Goal: Task Accomplishment & Management: Complete application form

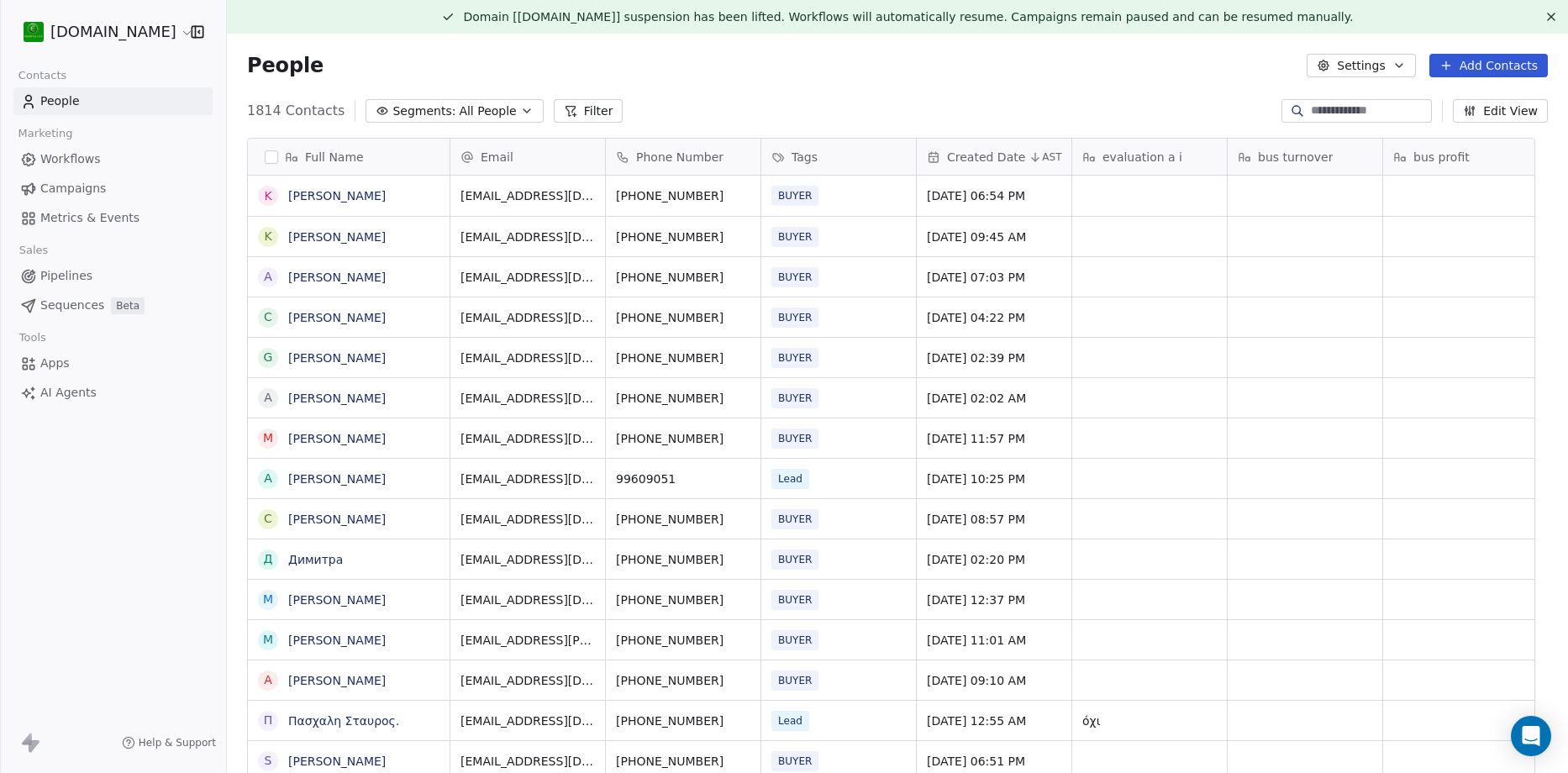
scroll to position [667, 1316]
click at [86, 191] on span "Campaigns" at bounding box center [73, 189] width 66 height 18
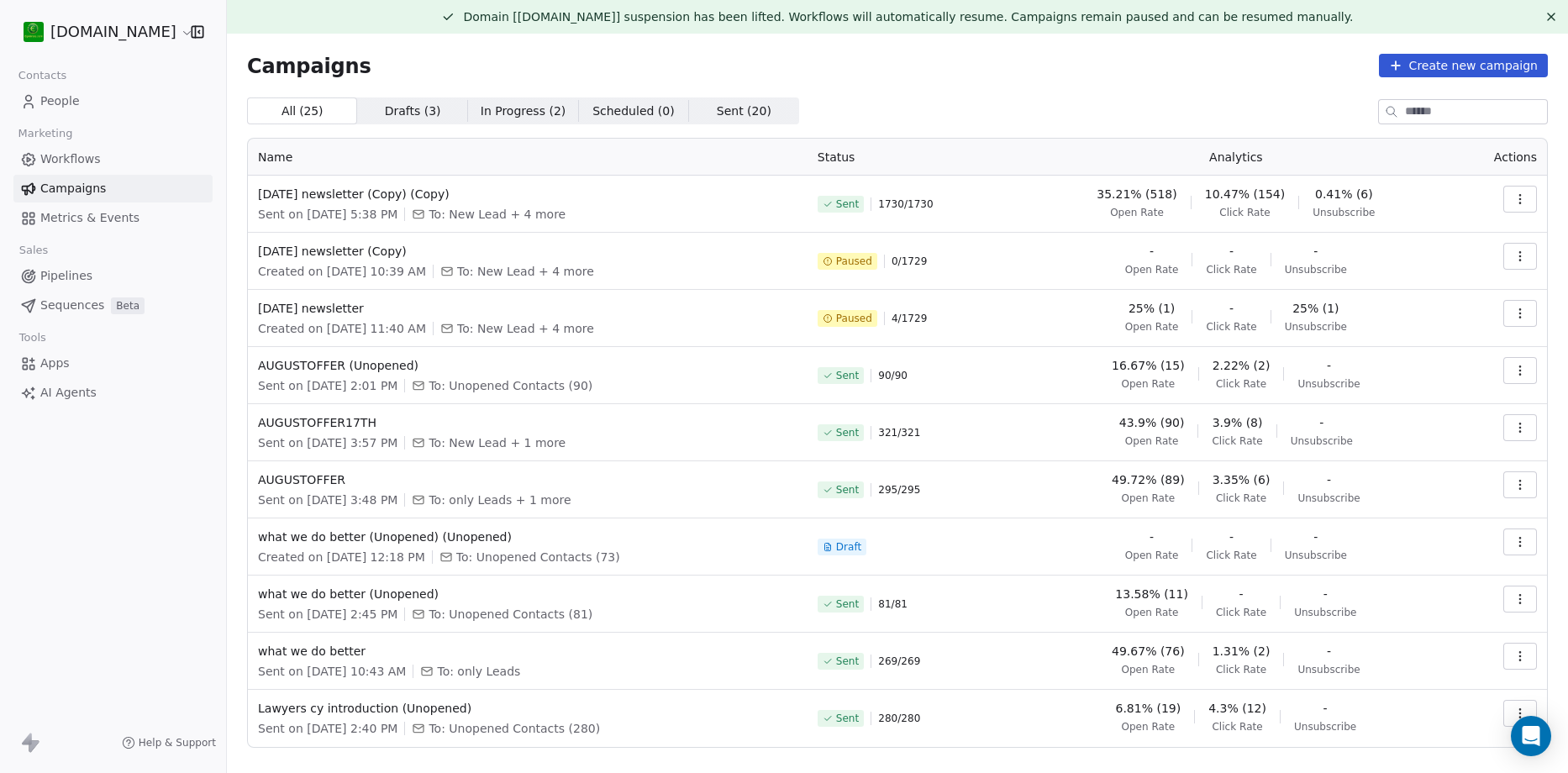
click at [1513, 201] on icon "button" at bounding box center [1520, 200] width 14 height 14
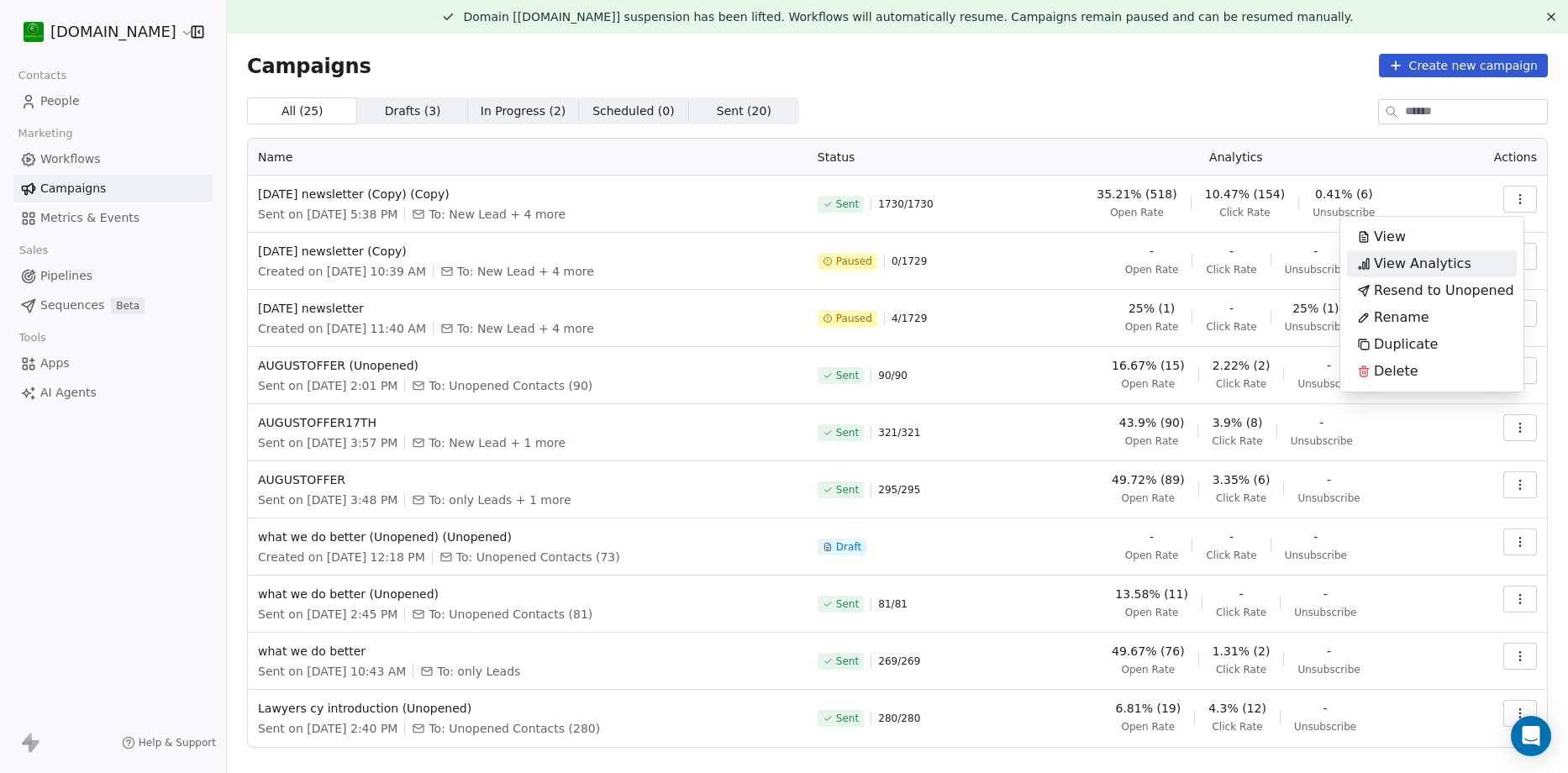
click at [1463, 258] on div "View Analytics" at bounding box center [1414, 264] width 135 height 27
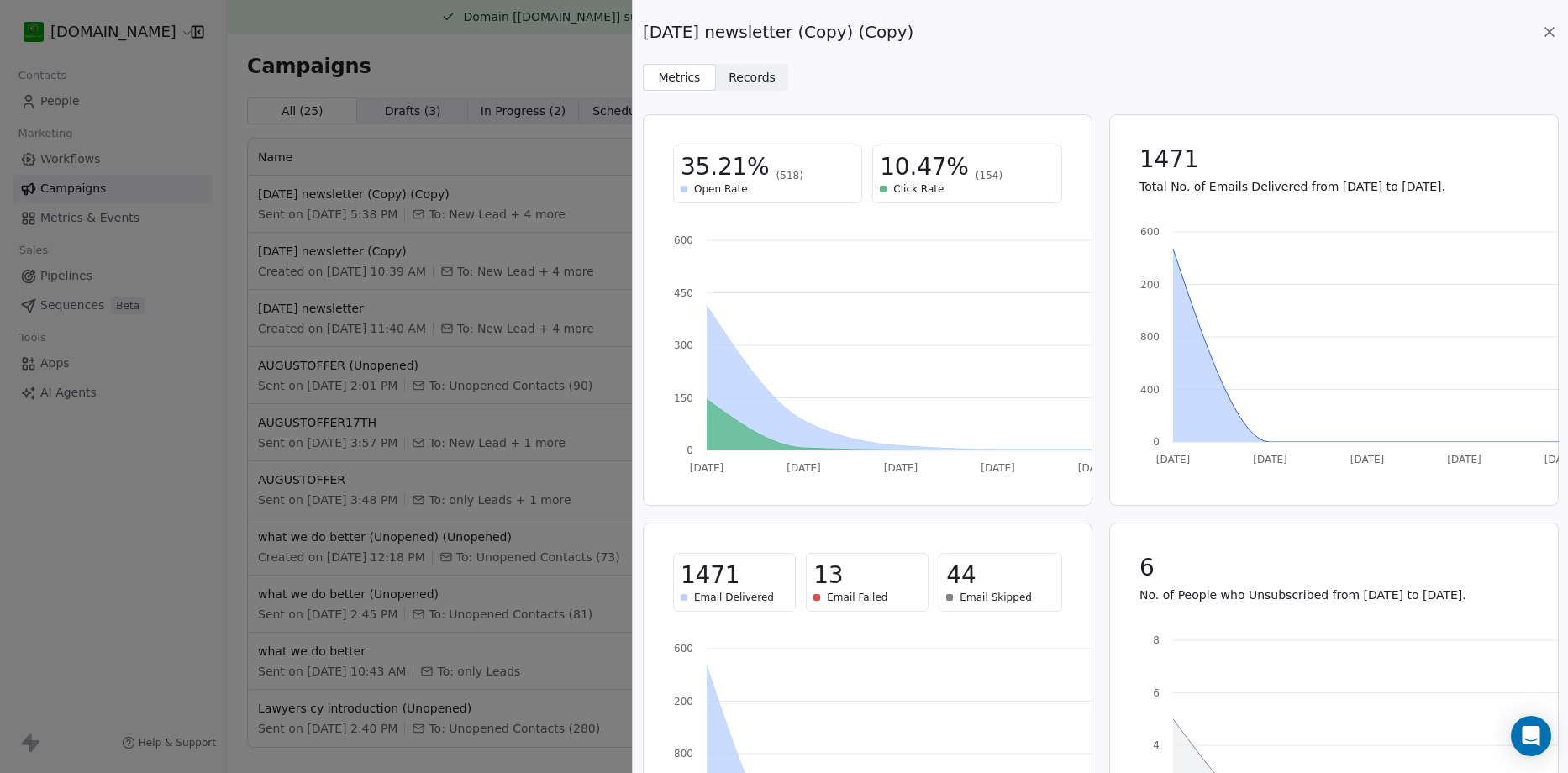
click at [738, 75] on span "Records" at bounding box center [752, 78] width 47 height 18
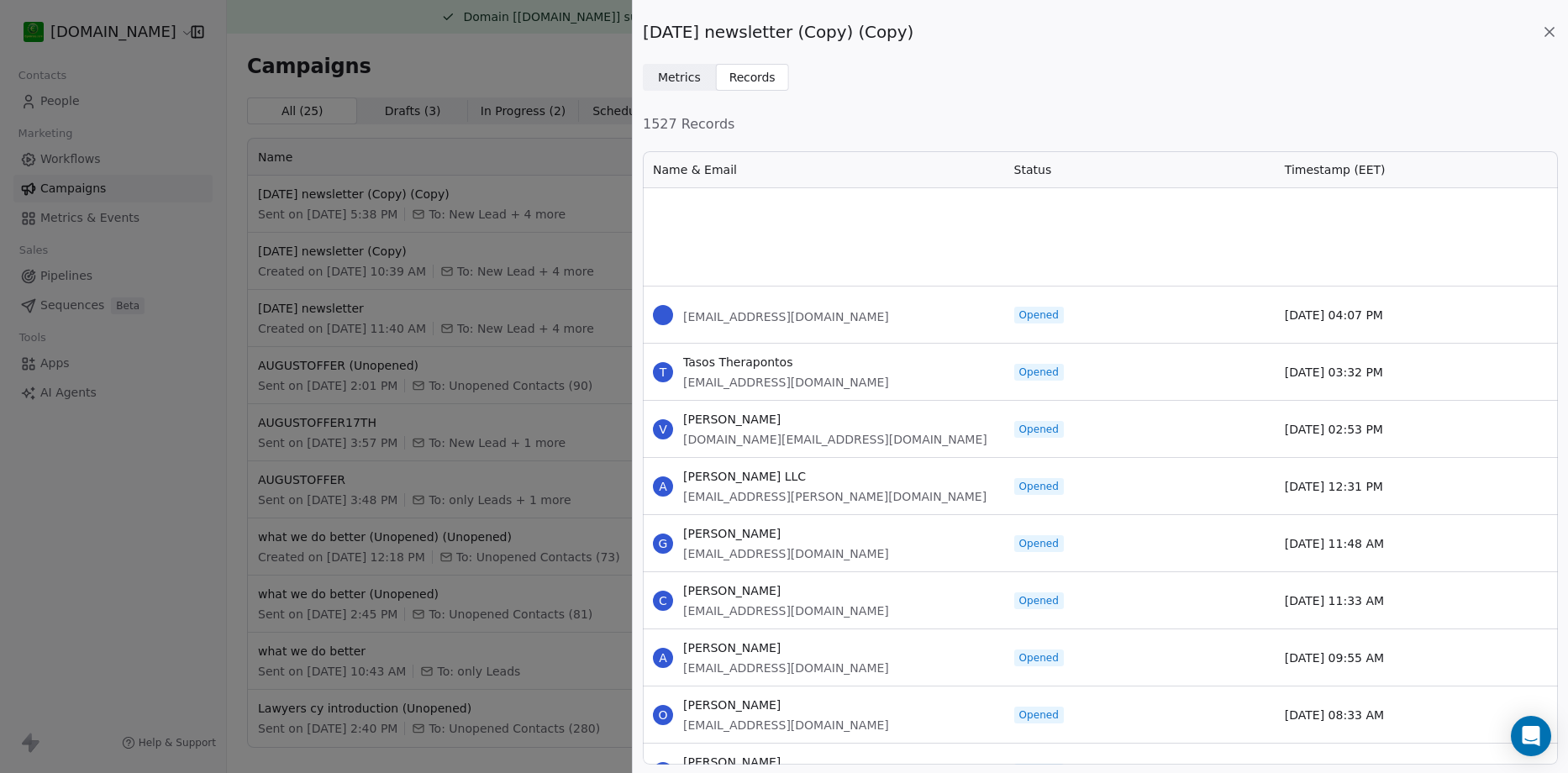
scroll to position [840, 0]
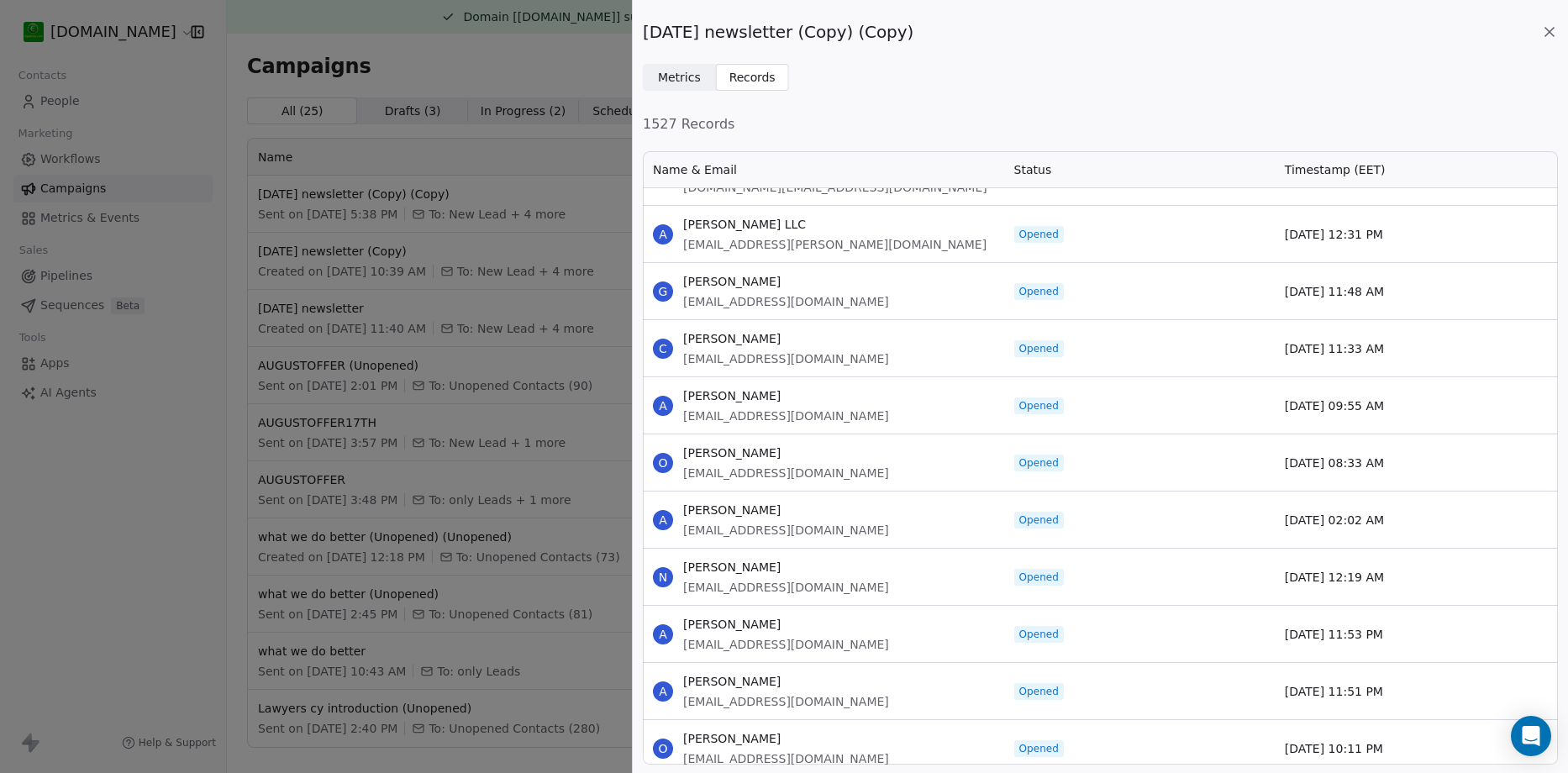
click at [732, 512] on span "[PERSON_NAME]" at bounding box center [786, 510] width 206 height 17
copy span "[PERSON_NAME]"
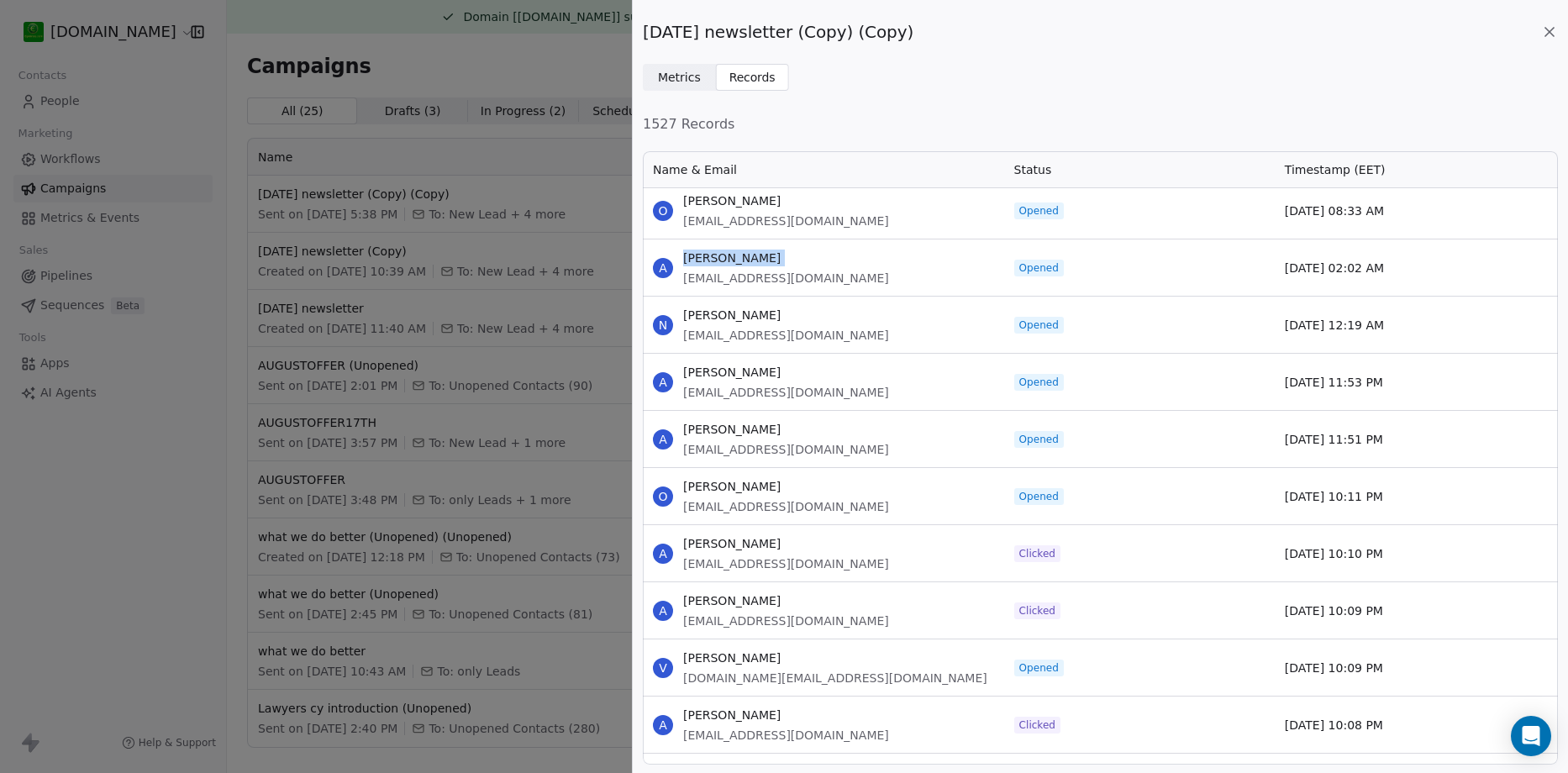
scroll to position [1513, 0]
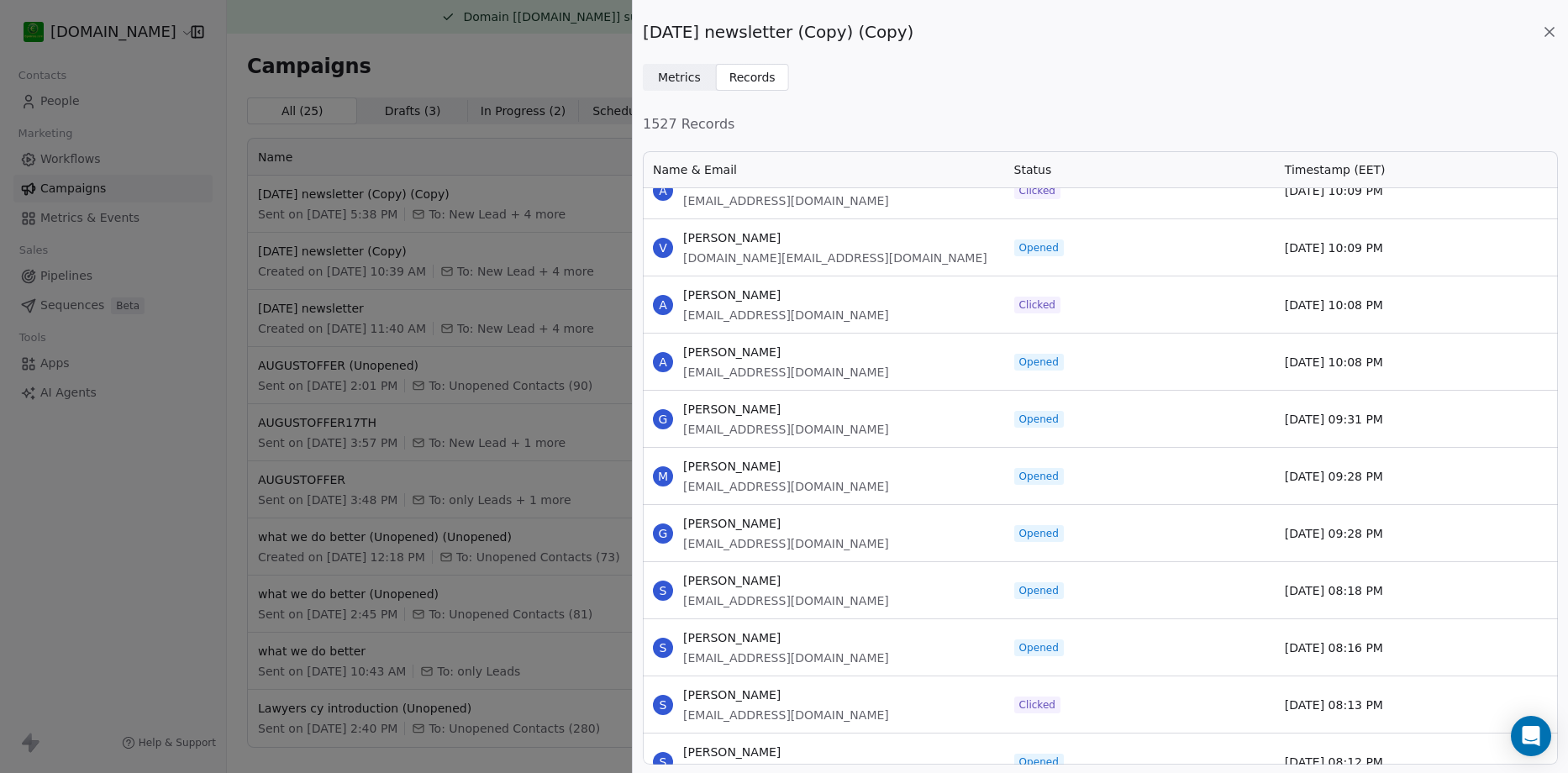
click at [389, 51] on div "[DATE] newsletter (Copy) (Copy) Metrics Metrics Records Records 1527 Records Na…" at bounding box center [784, 386] width 1568 height 773
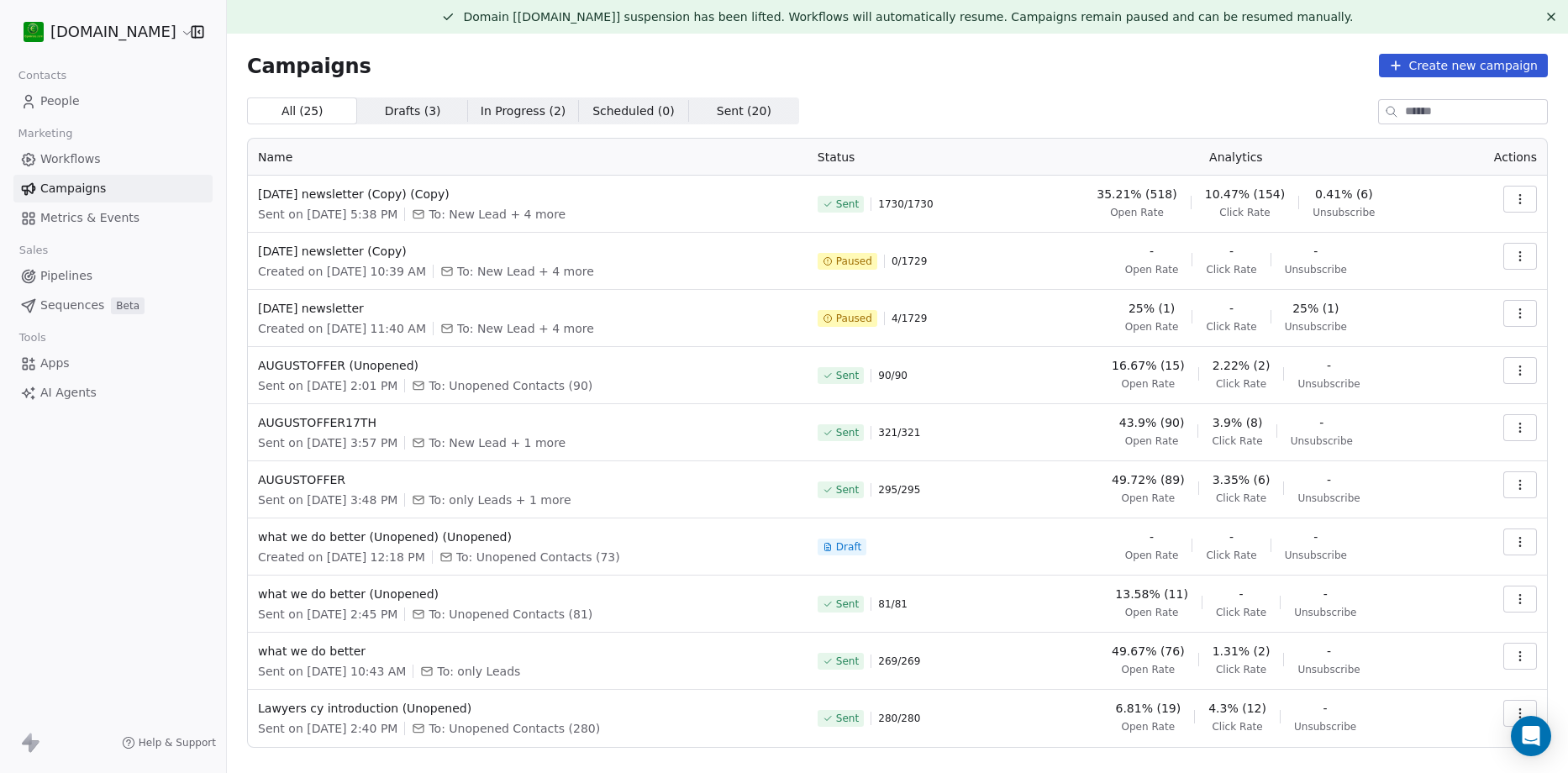
click at [61, 101] on span "People" at bounding box center [60, 101] width 39 height 18
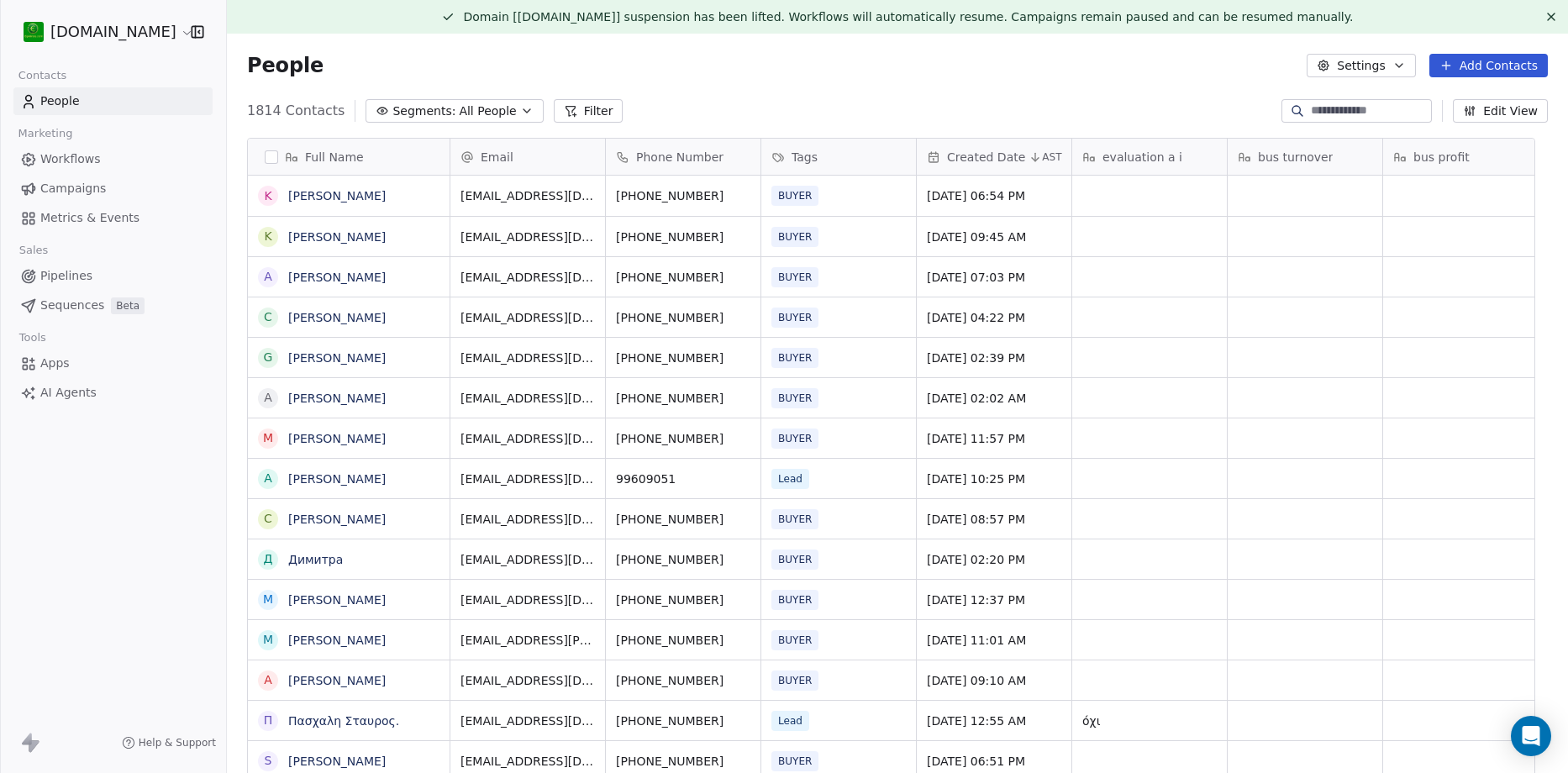
scroll to position [667, 1316]
click at [1487, 63] on button "Add Contacts" at bounding box center [1489, 66] width 119 height 24
click at [1473, 108] on span "Create new contact" at bounding box center [1501, 102] width 115 height 18
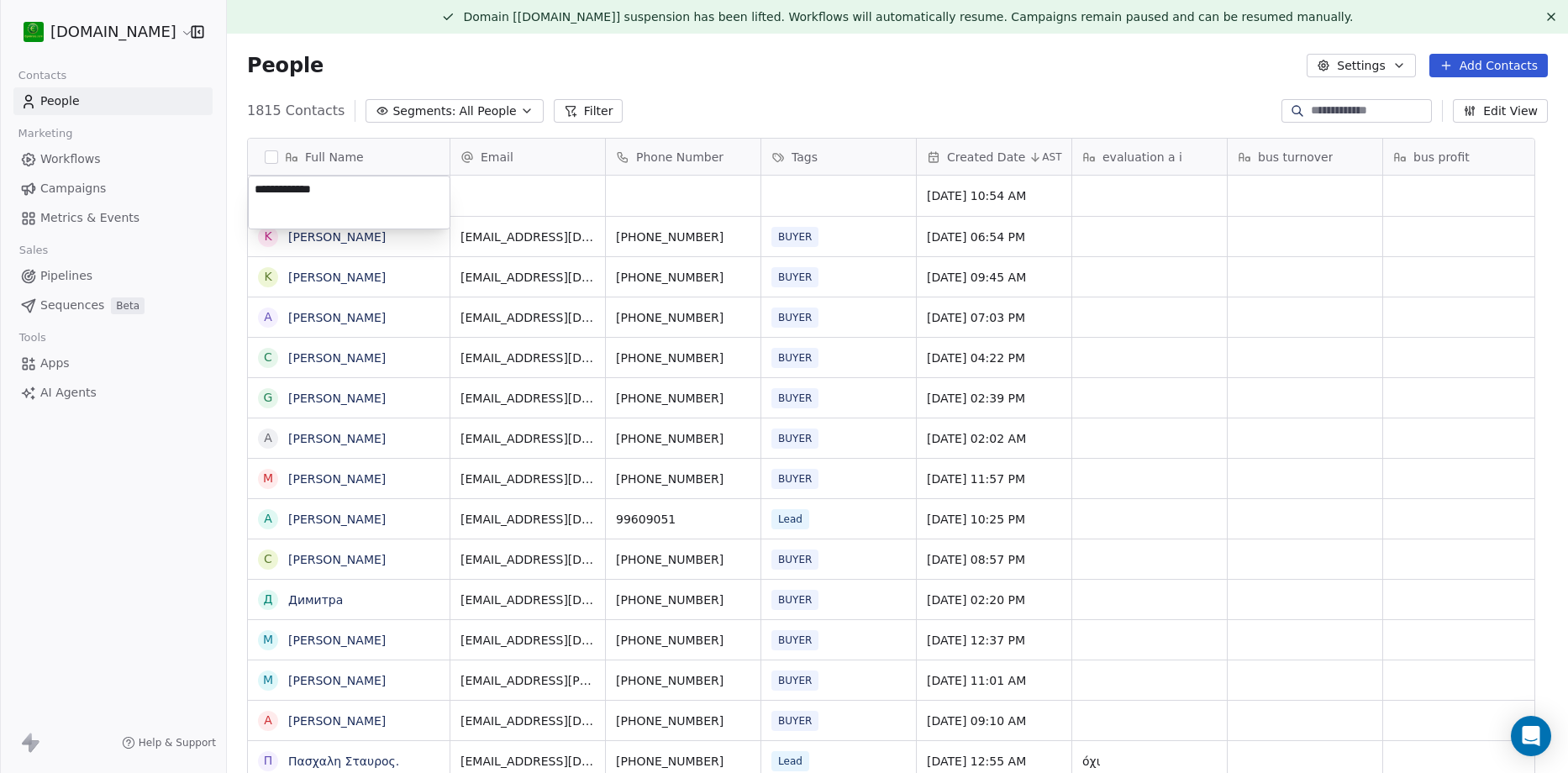
type textarea "**********"
click at [556, 195] on html "[DOMAIN_NAME] Contacts People Marketing Workflows Campaigns Metrics & Events Sa…" at bounding box center [784, 386] width 1568 height 773
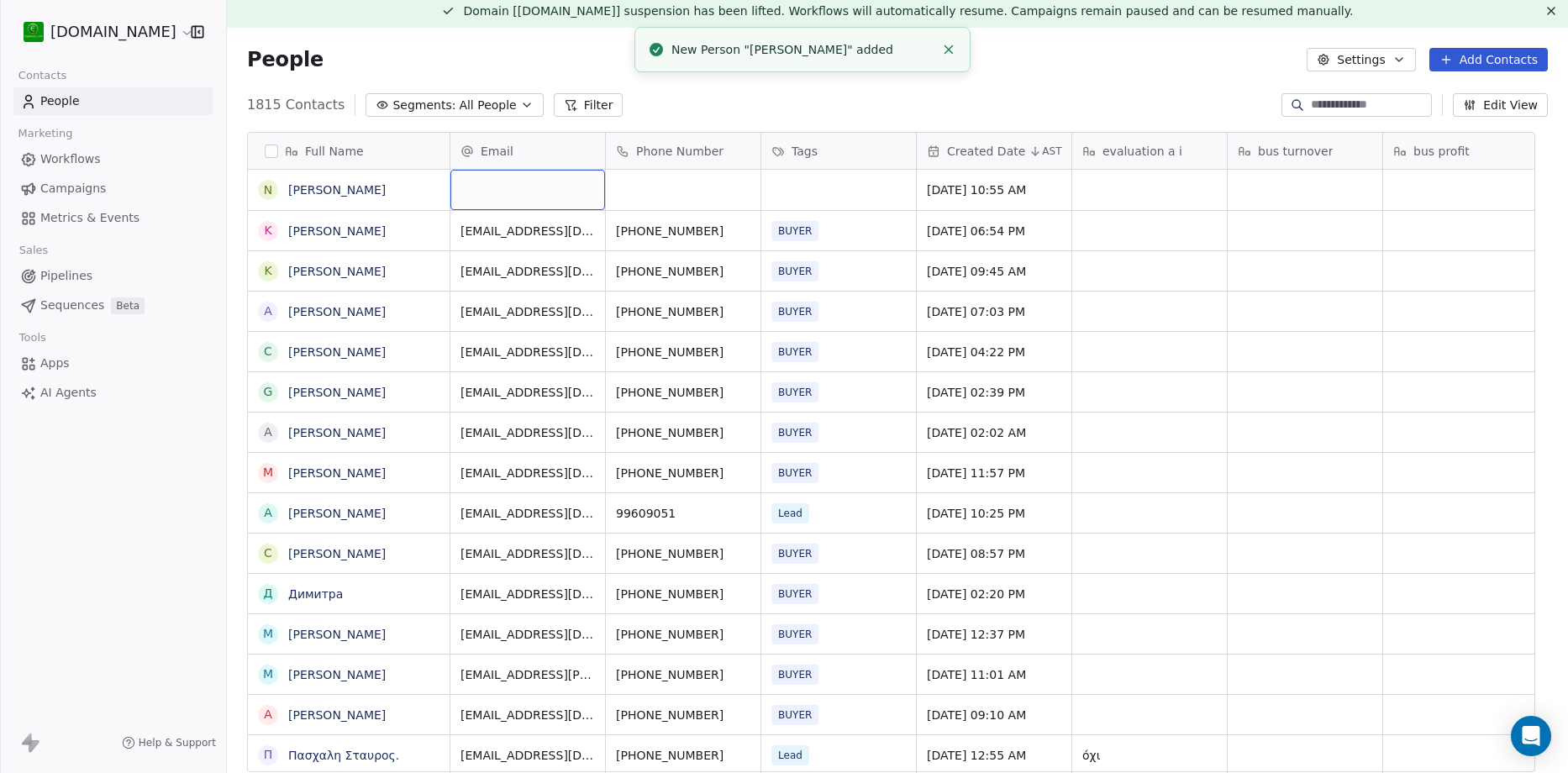
click at [532, 190] on div "grid" at bounding box center [527, 189] width 154 height 40
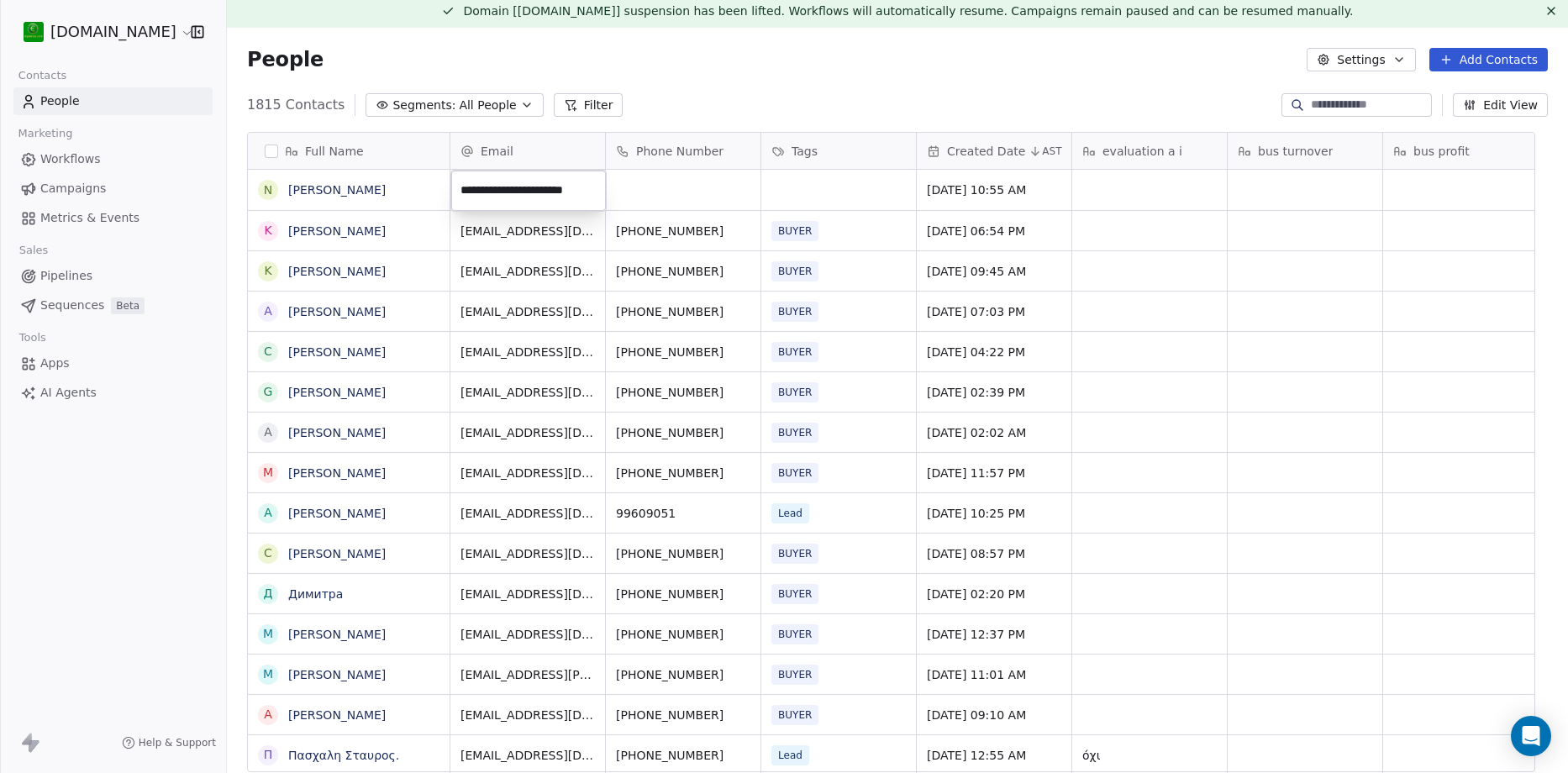
type input "**********"
click at [670, 190] on html "[DOMAIN_NAME] Contacts People Marketing Workflows Campaigns Metrics & Events Sa…" at bounding box center [784, 386] width 1568 height 773
click at [670, 190] on div "grid" at bounding box center [682, 189] width 154 height 40
type input "********"
click at [791, 90] on html "[DOMAIN_NAME] Contacts People Marketing Workflows Campaigns Metrics & Events Sa…" at bounding box center [784, 386] width 1568 height 773
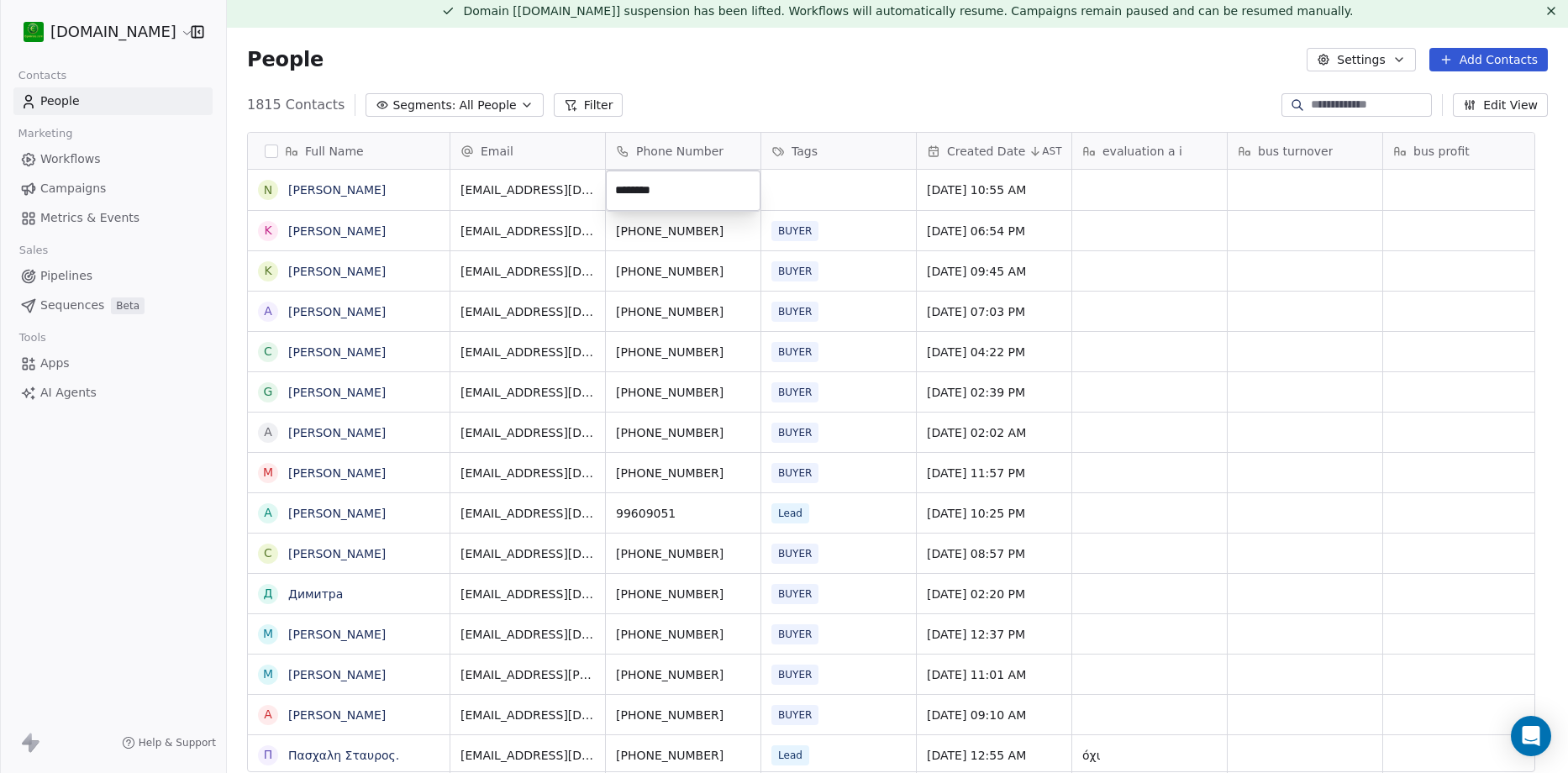
click at [820, 197] on html "[DOMAIN_NAME] Contacts People Marketing Workflows Campaigns Metrics & Events Sa…" at bounding box center [784, 386] width 1568 height 773
click at [820, 197] on div "grid" at bounding box center [839, 189] width 154 height 40
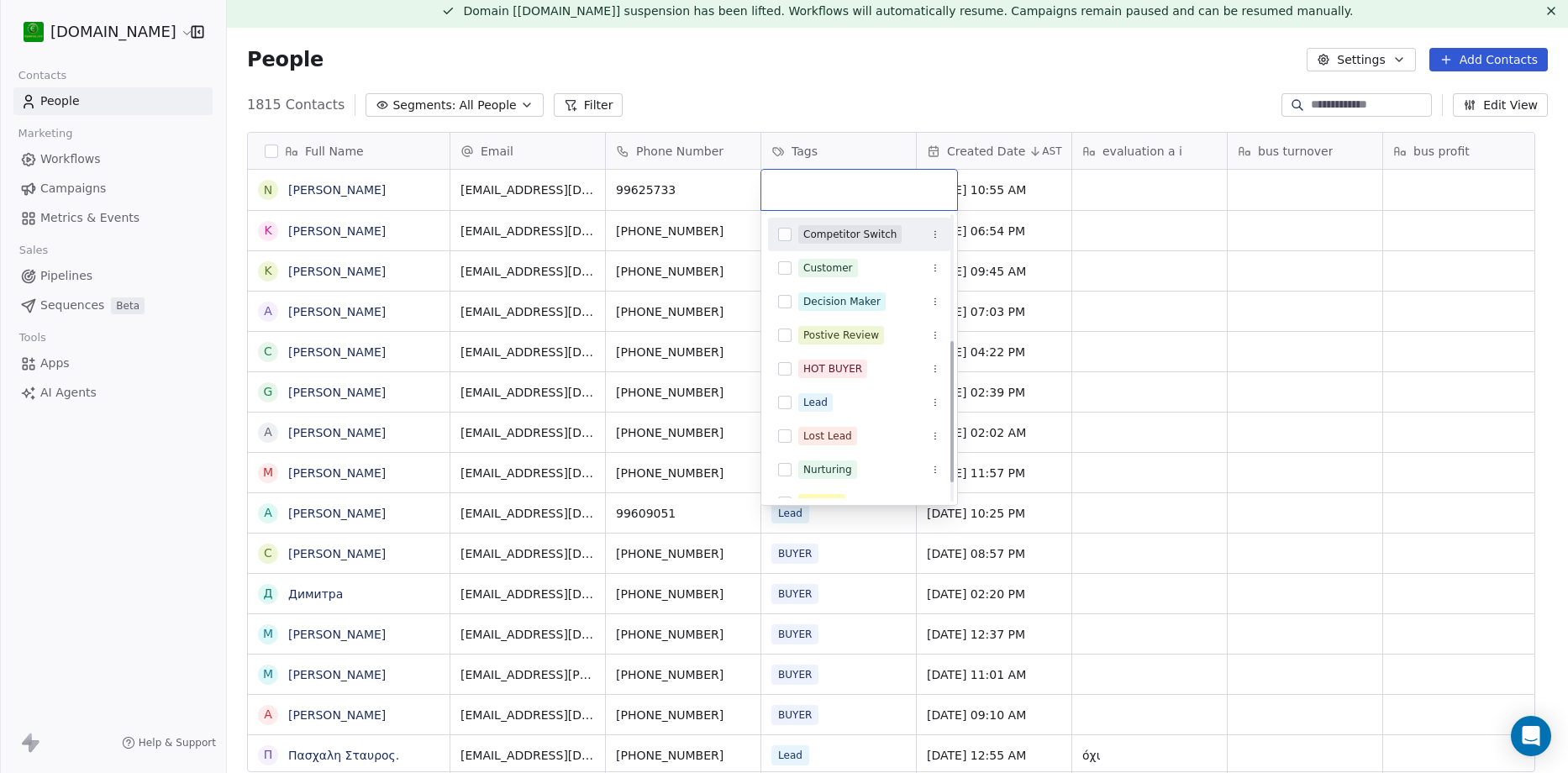
scroll to position [253, 0]
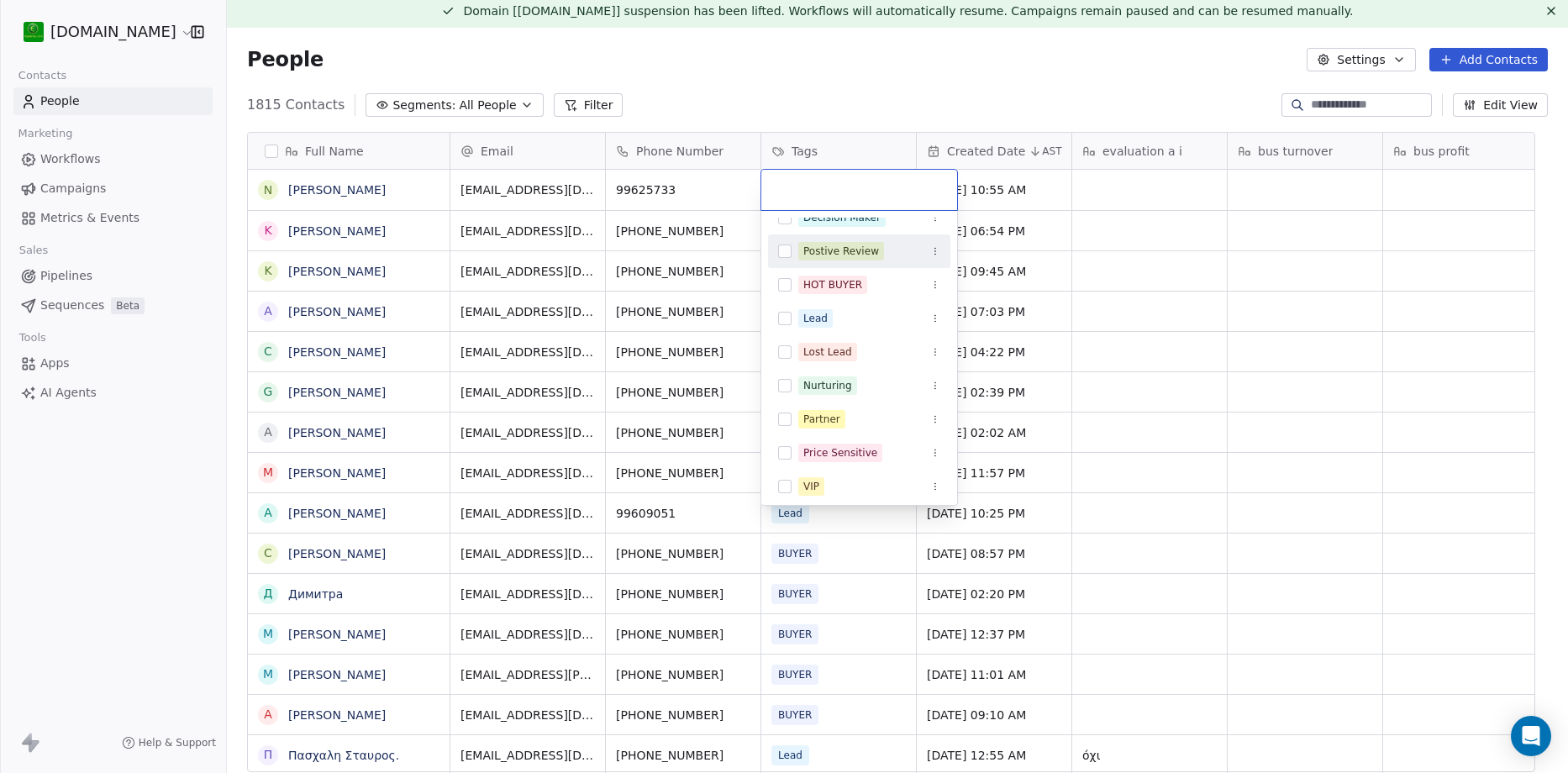
click at [875, 87] on html "[DOMAIN_NAME] Contacts People Marketing Workflows Campaigns Metrics & Events Sa…" at bounding box center [784, 386] width 1568 height 773
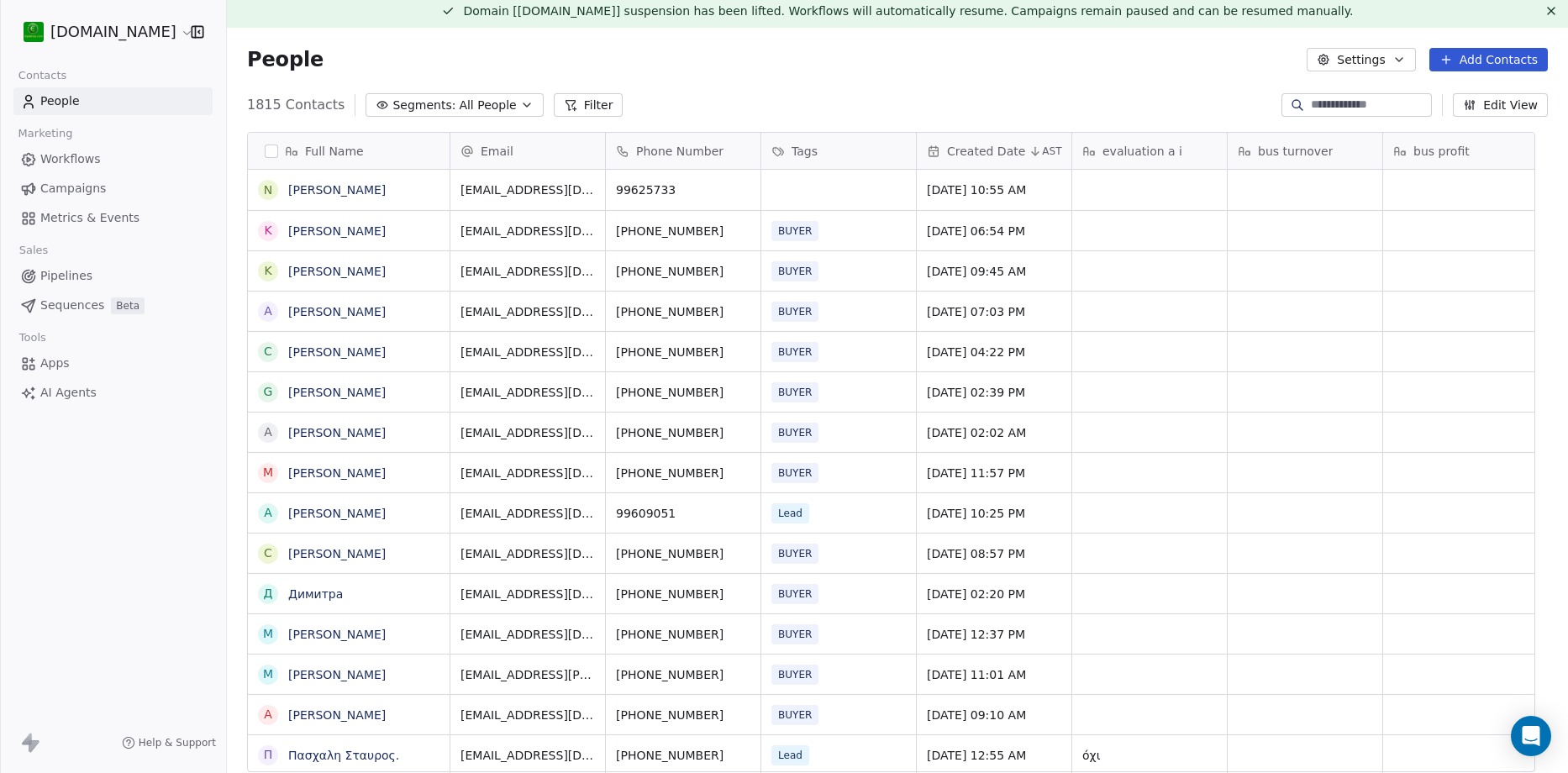
click at [1330, 108] on input at bounding box center [1370, 105] width 118 height 17
click at [459, 105] on span "All People" at bounding box center [487, 105] width 57 height 18
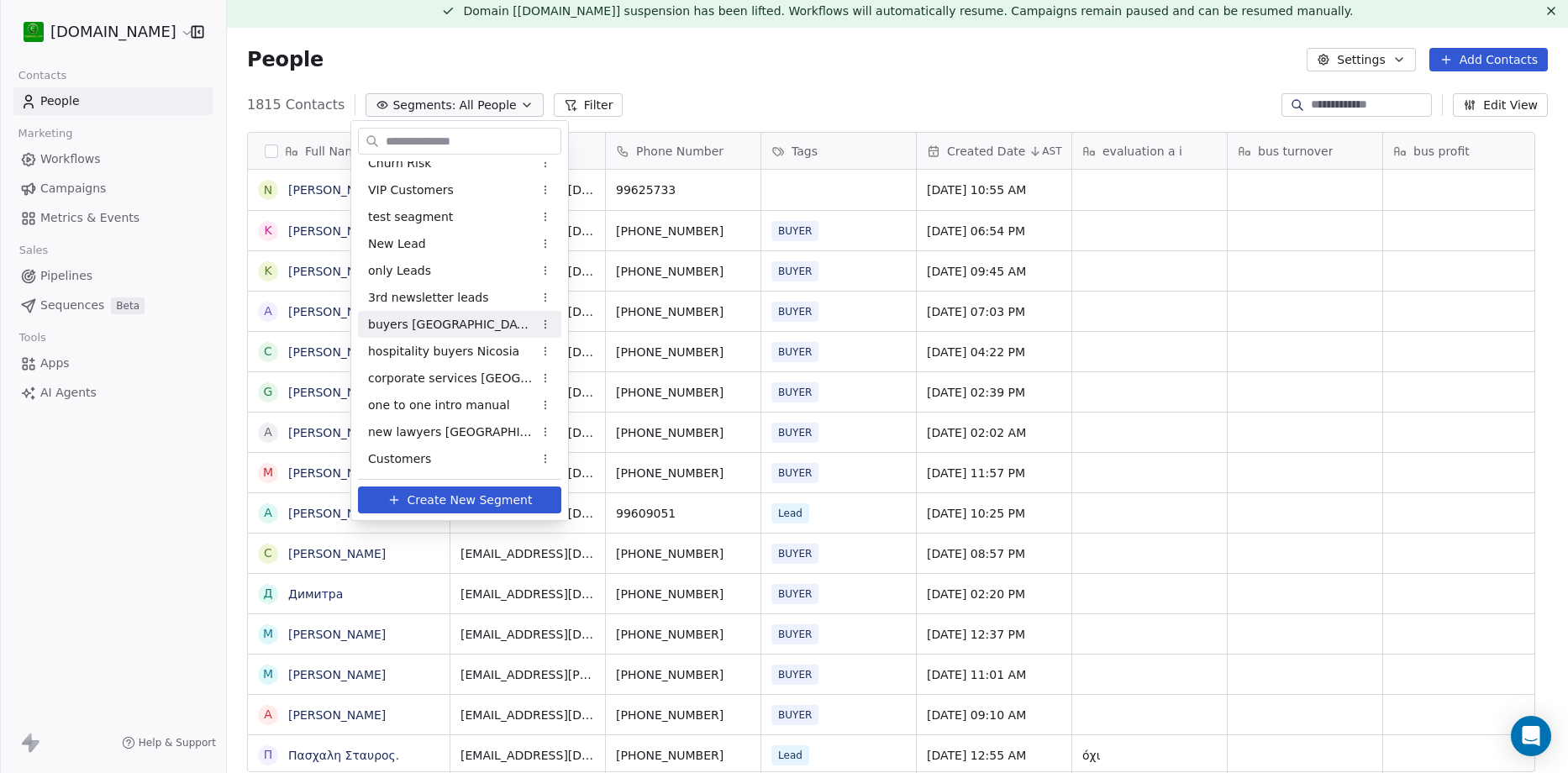
scroll to position [0, 0]
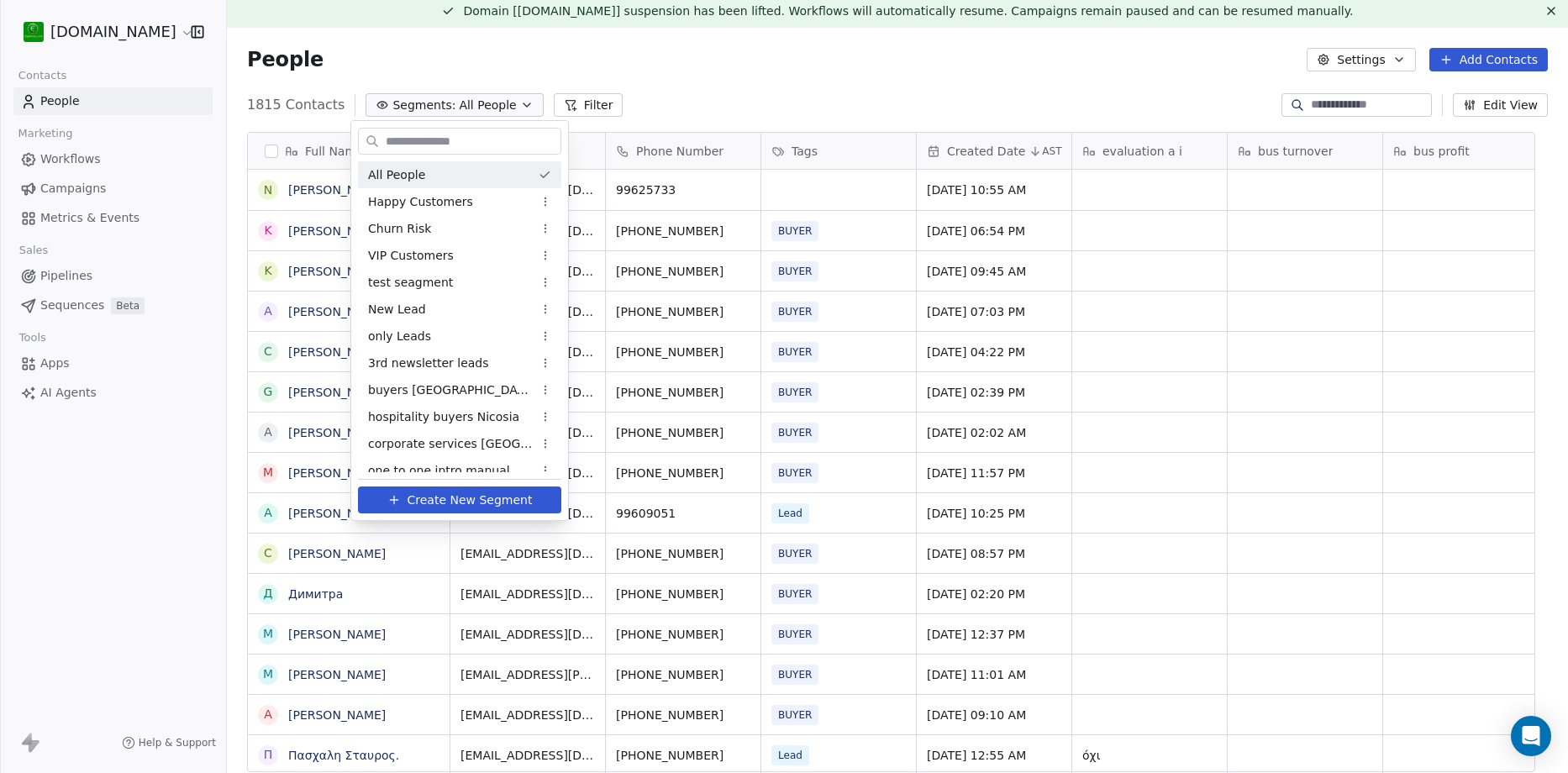
click at [784, 86] on html "[DOMAIN_NAME] Contacts People Marketing Workflows Campaigns Metrics & Events Sa…" at bounding box center [784, 386] width 1568 height 773
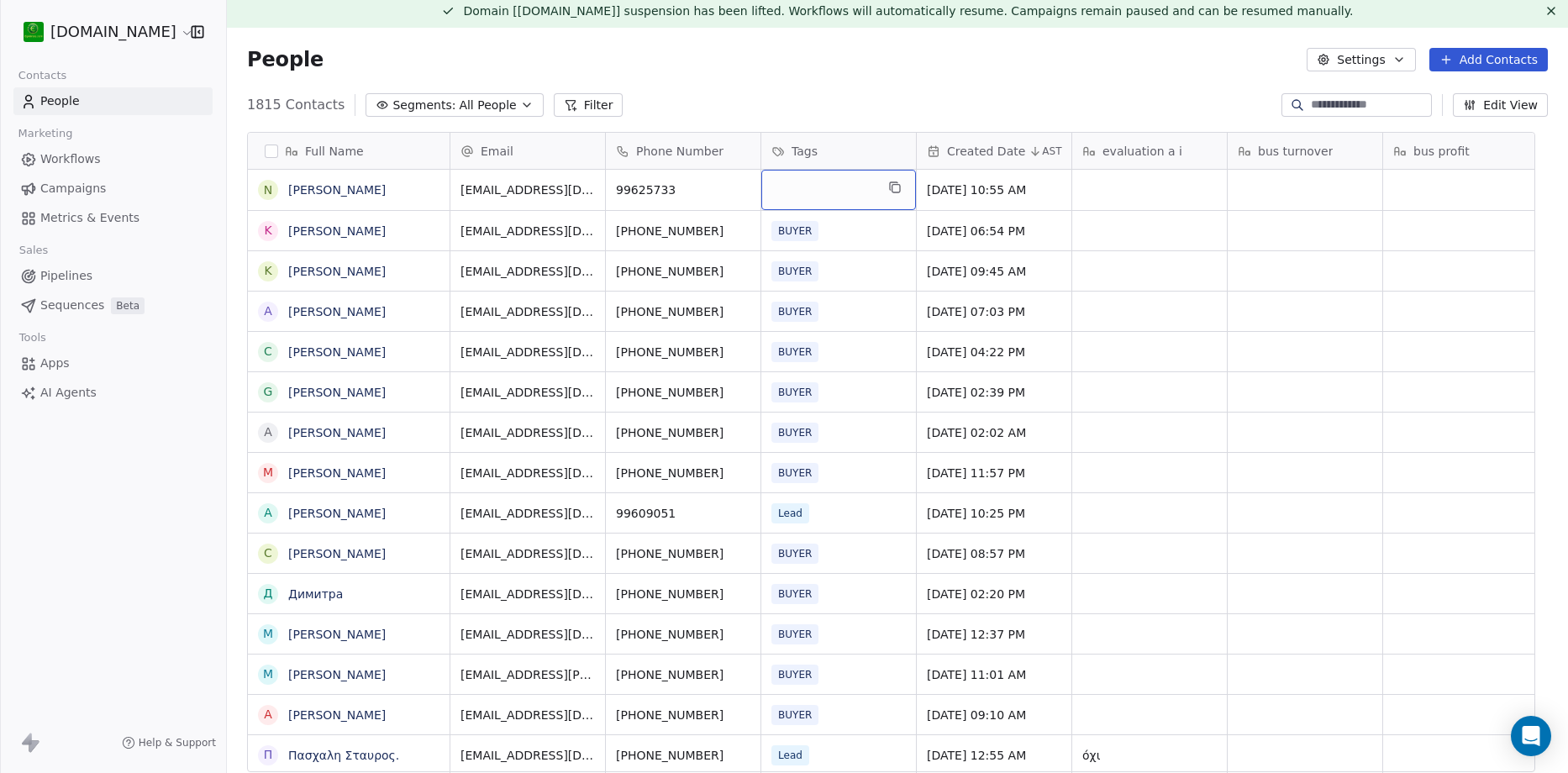
click at [809, 184] on div "grid" at bounding box center [839, 189] width 154 height 40
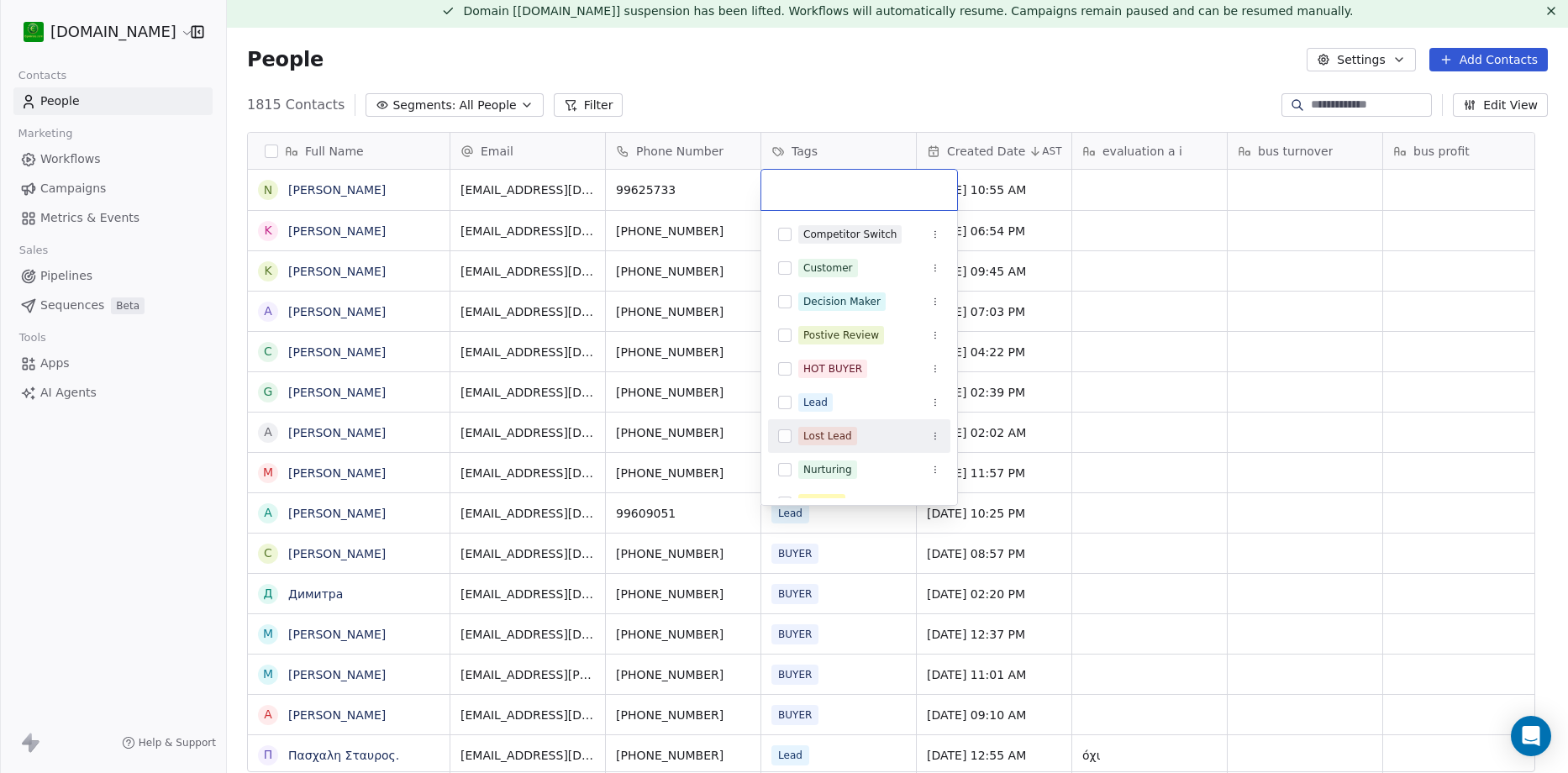
scroll to position [291, 0]
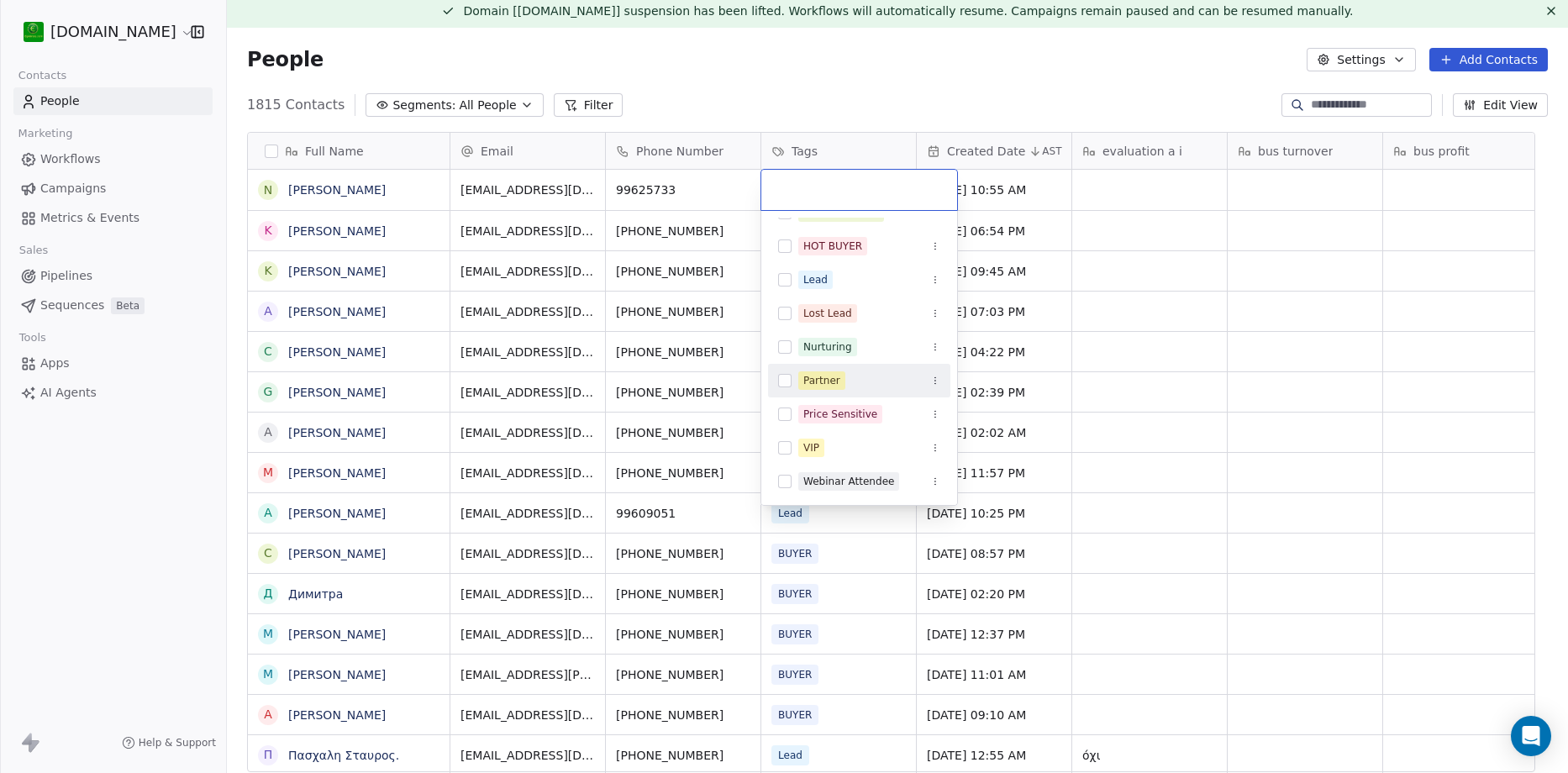
click at [841, 384] on div "Partner" at bounding box center [869, 381] width 142 height 19
click at [764, 11] on html "[DOMAIN_NAME] Contacts People Marketing Workflows Campaigns Metrics & Events Sa…" at bounding box center [784, 386] width 1568 height 773
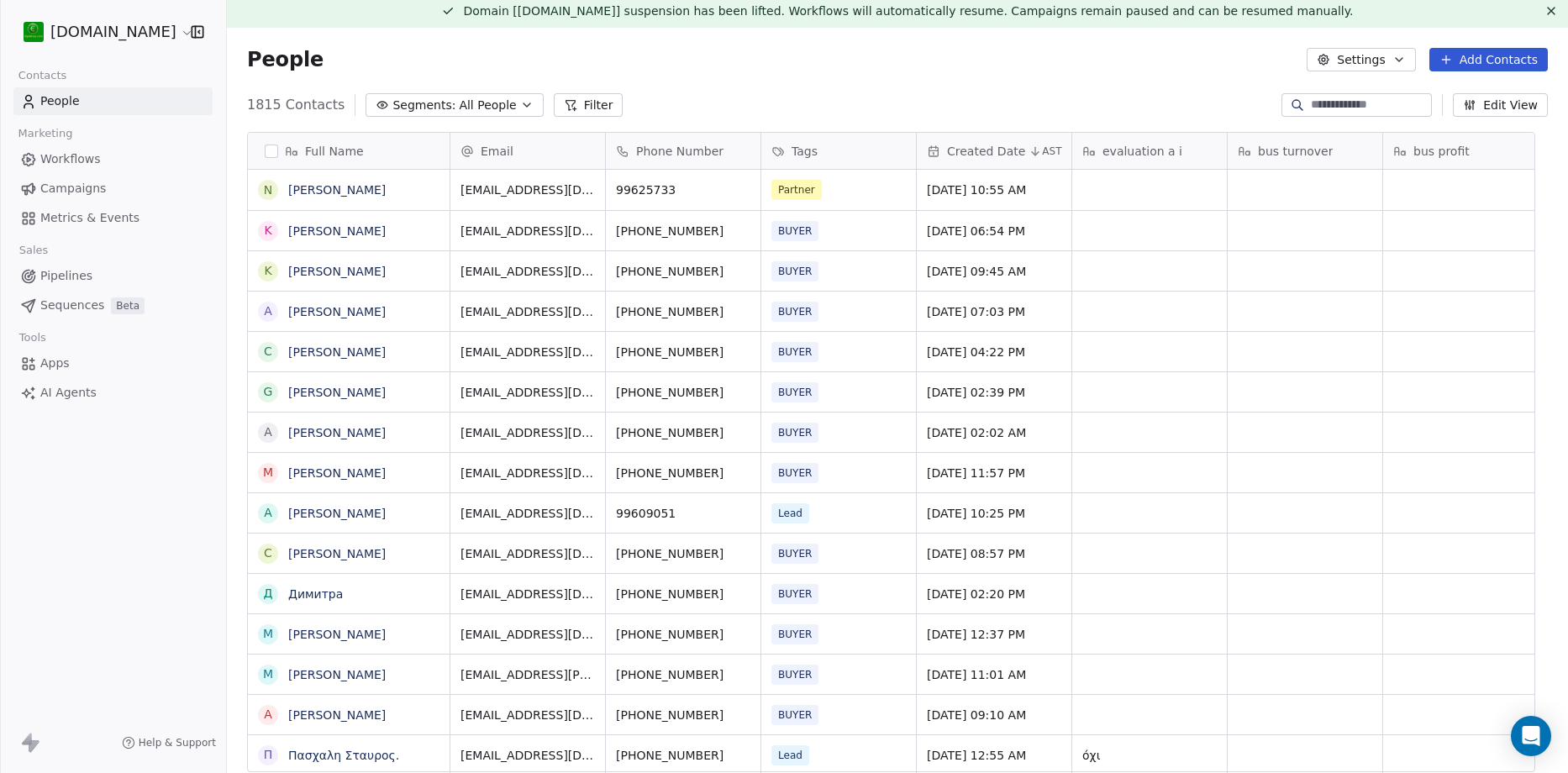
click at [377, 108] on icon "button" at bounding box center [382, 105] width 10 height 7
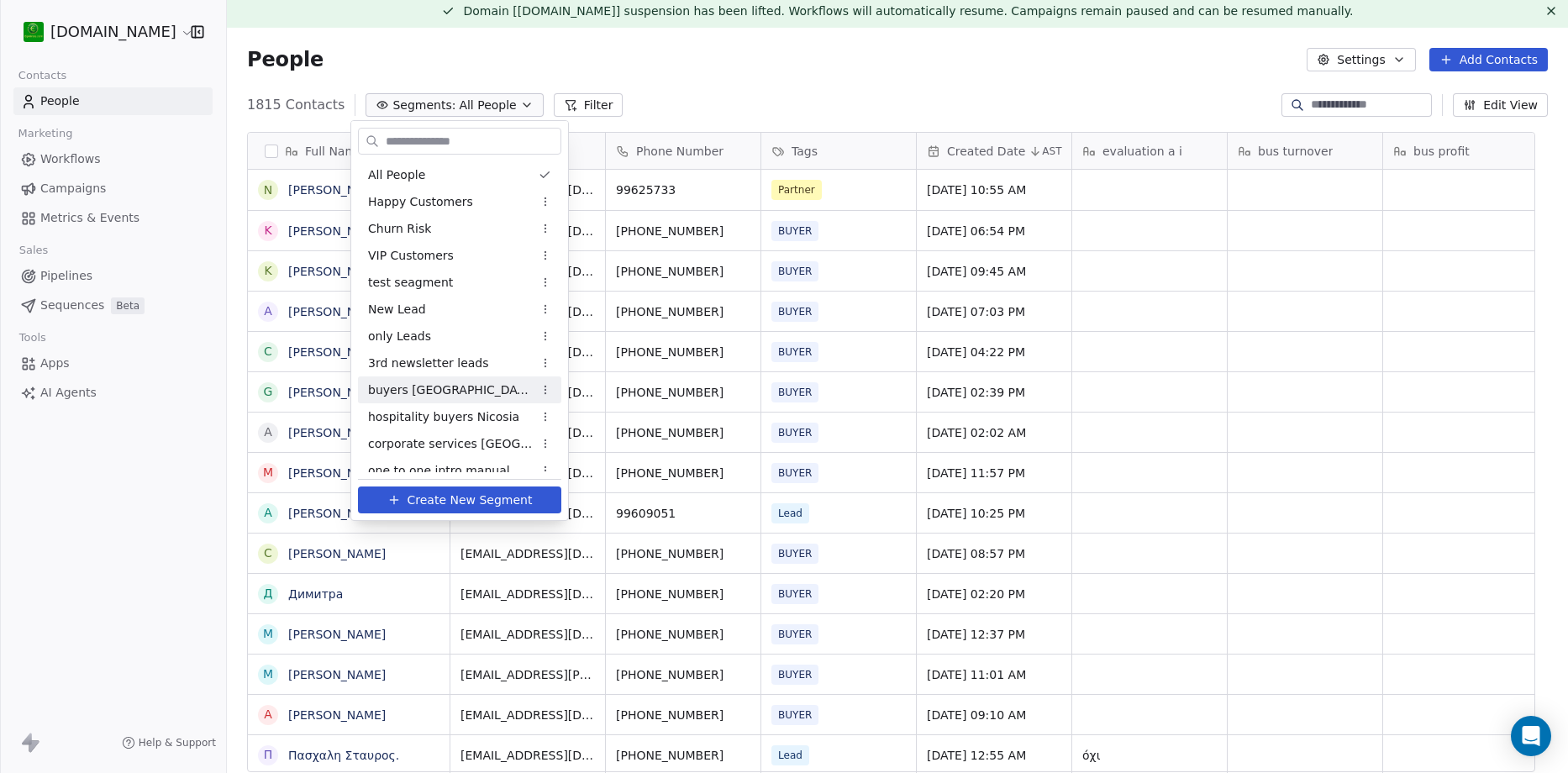
scroll to position [66, 0]
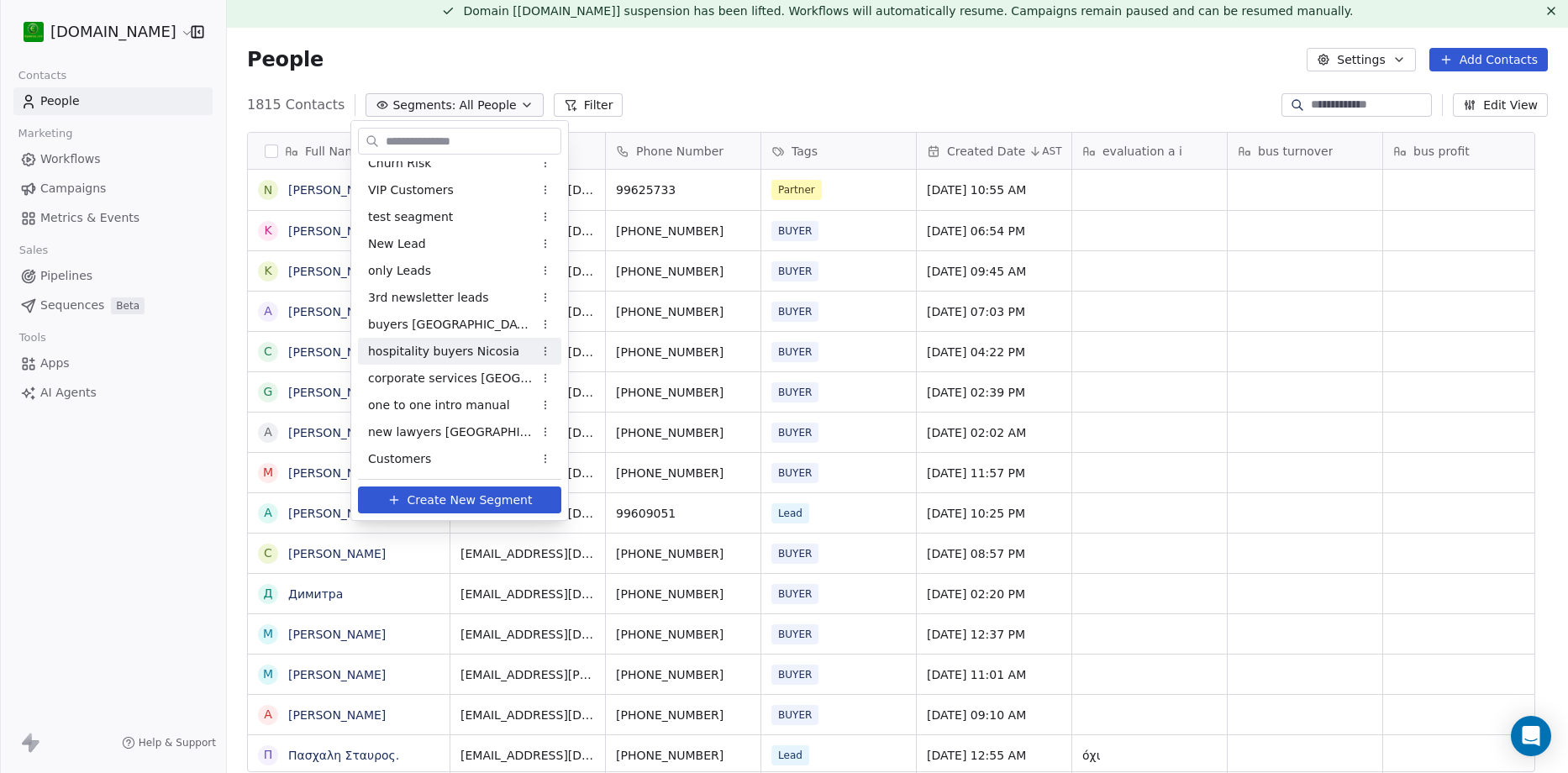
click at [445, 353] on span "hospitality buyers Nicosia" at bounding box center [444, 352] width 151 height 18
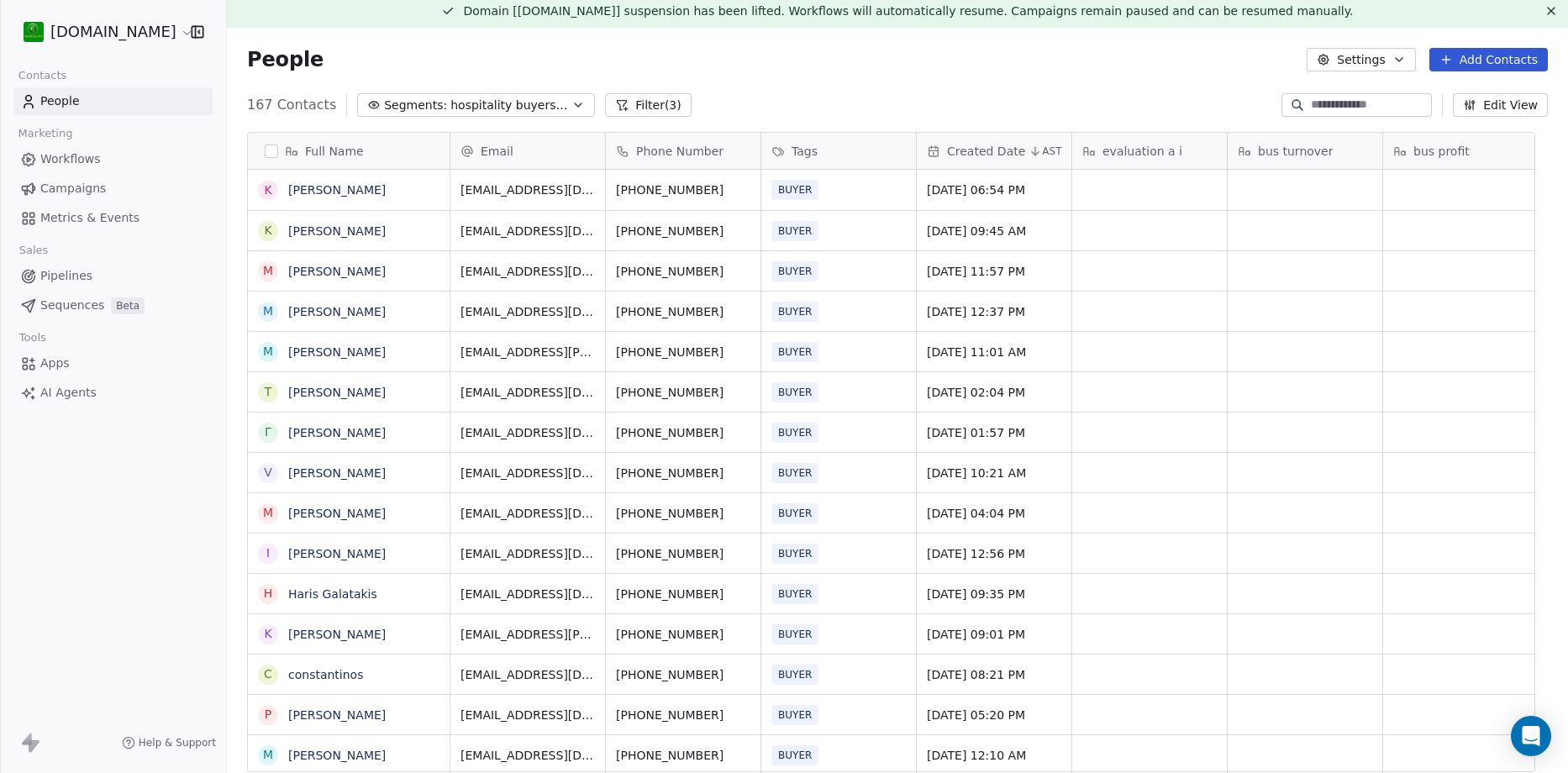
scroll to position [667, 1316]
click at [471, 108] on span "hospitality buyers Nicosia" at bounding box center [509, 105] width 118 height 18
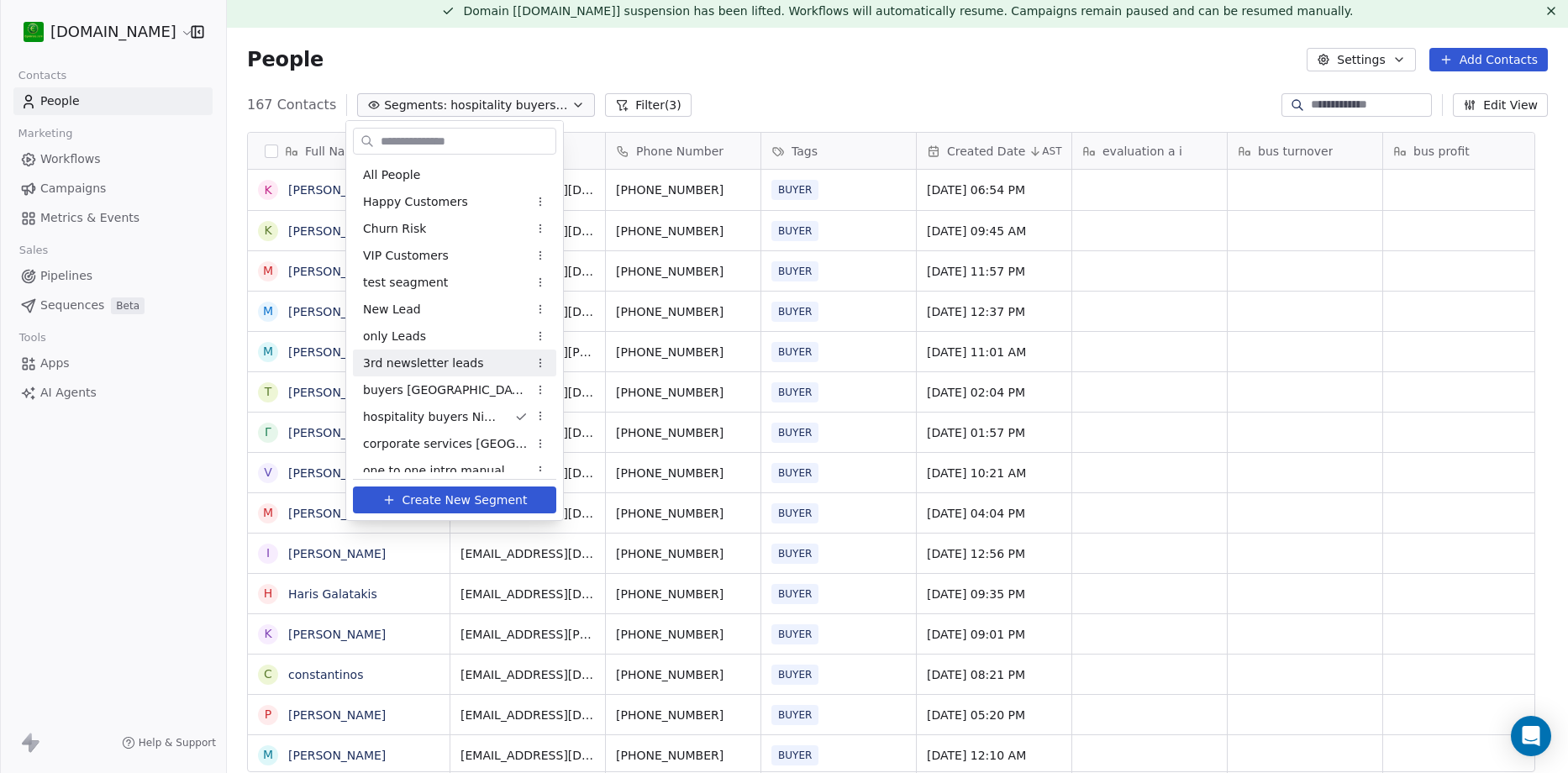
scroll to position [66, 0]
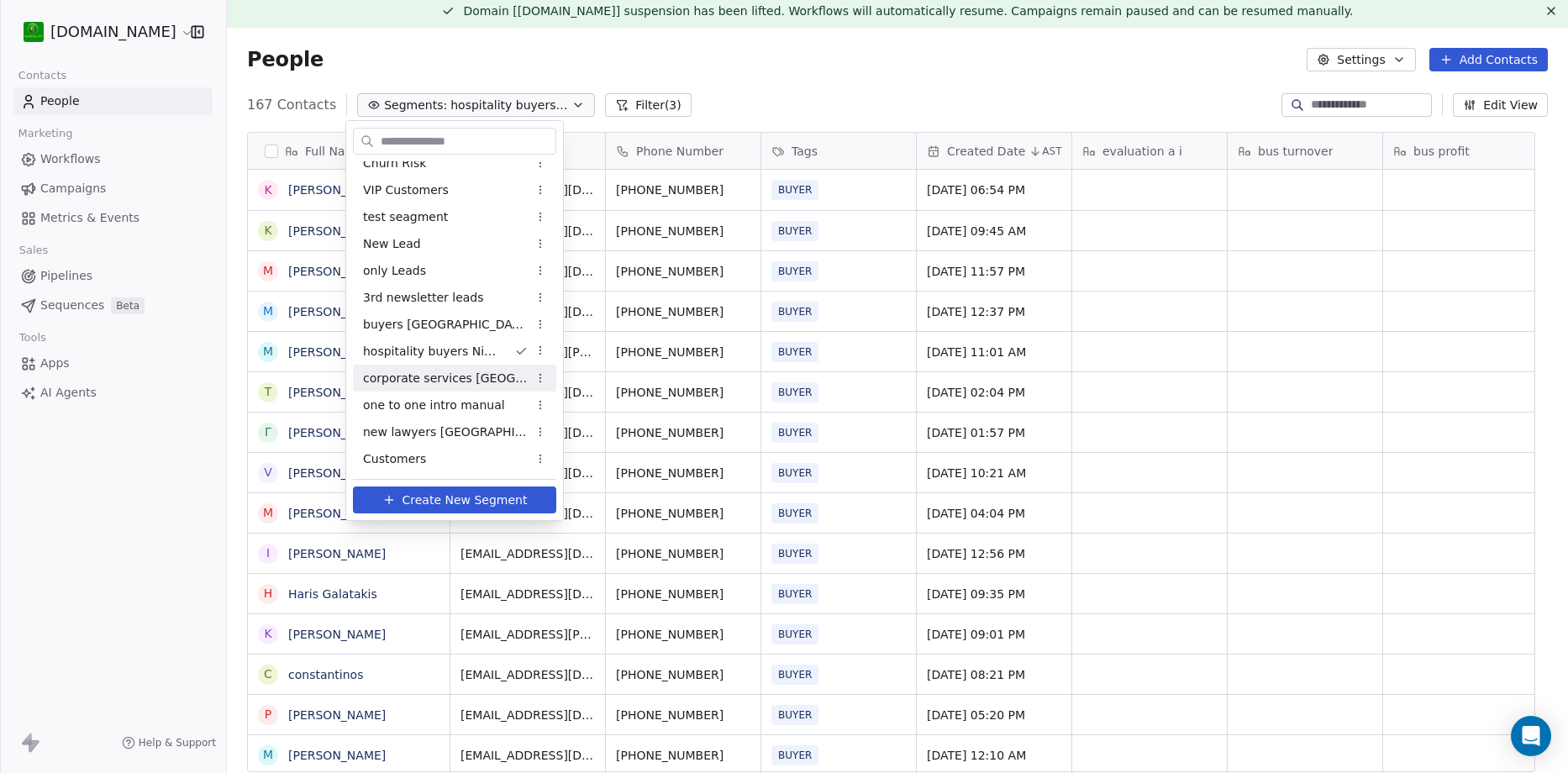
click at [456, 380] on span "corporate services [GEOGRAPHIC_DATA]" at bounding box center [445, 379] width 165 height 18
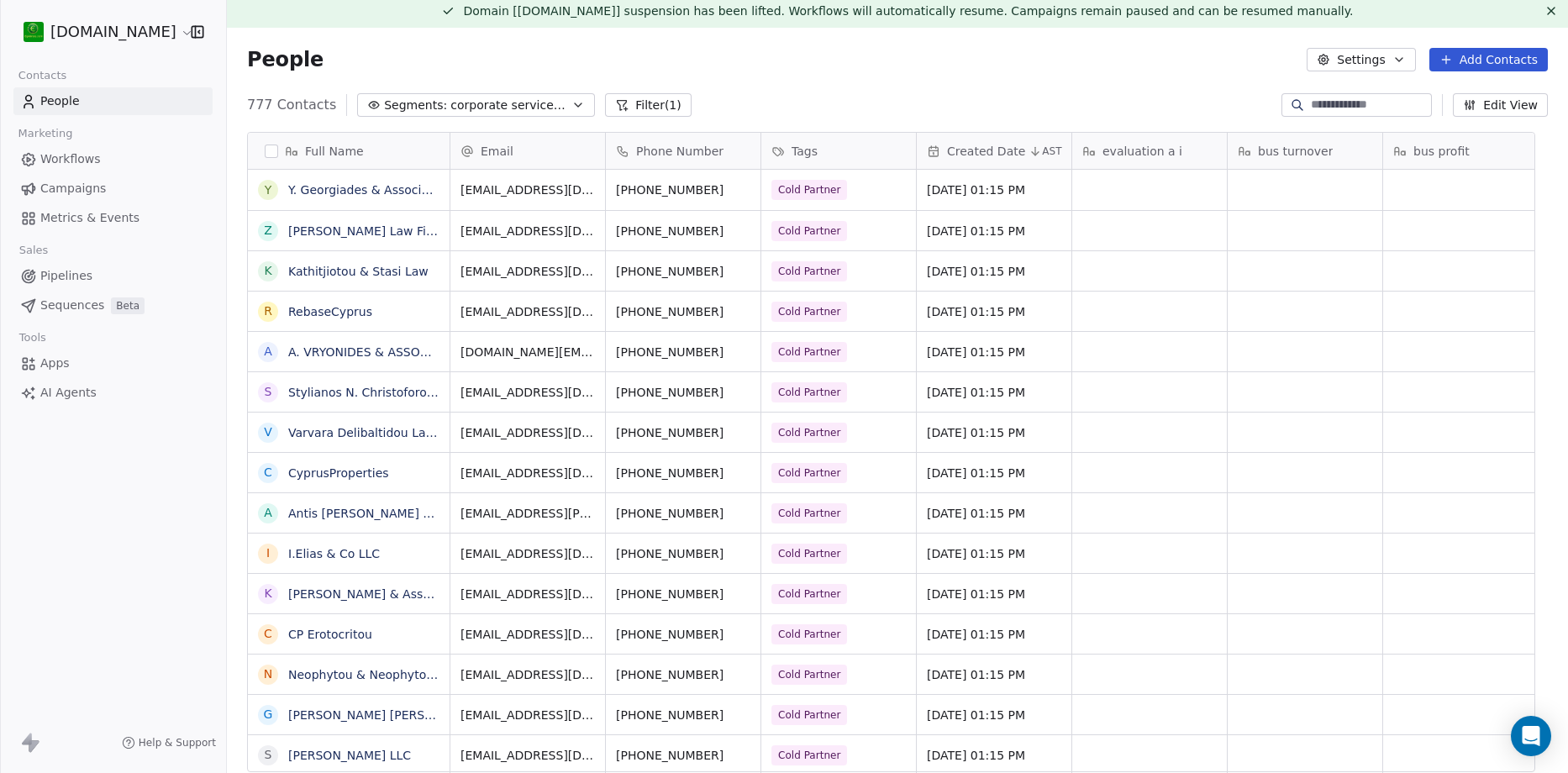
scroll to position [667, 1316]
click at [450, 104] on span "corporate services [GEOGRAPHIC_DATA]" at bounding box center [509, 105] width 118 height 18
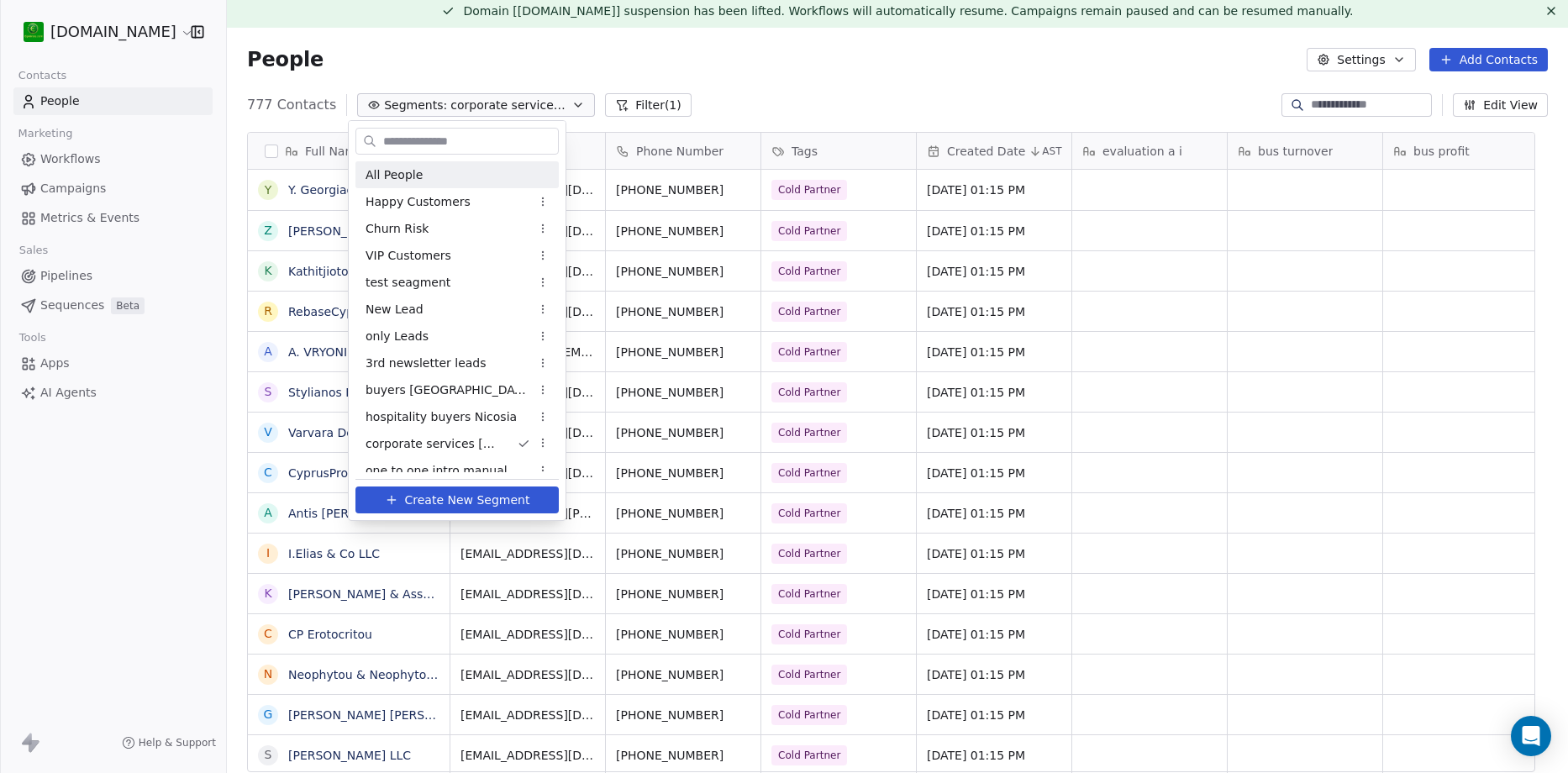
click at [427, 177] on div "All People" at bounding box center [457, 175] width 203 height 27
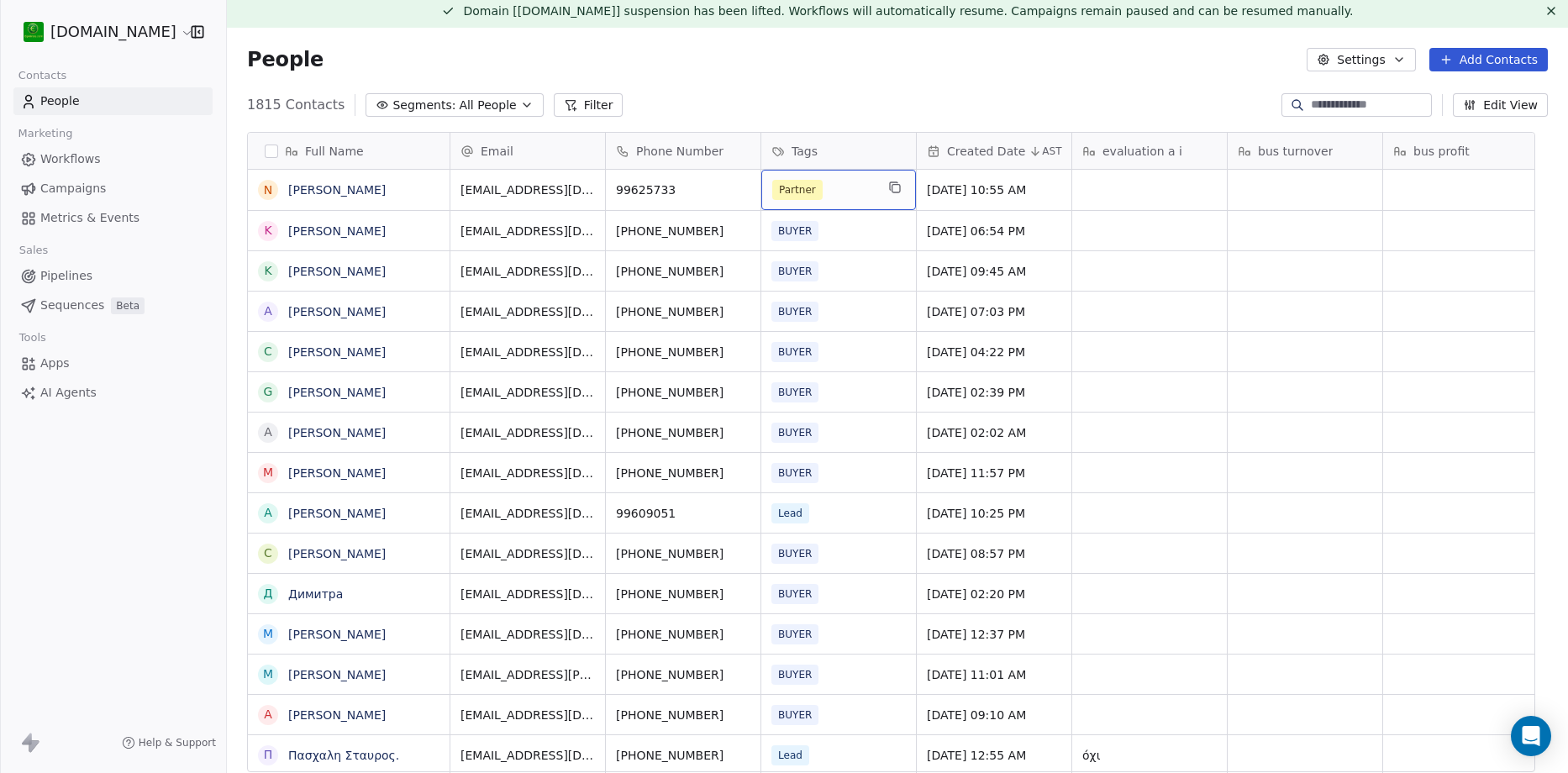
click at [831, 198] on div "Partner" at bounding box center [823, 190] width 102 height 20
click at [808, 190] on span "Partner" at bounding box center [797, 190] width 50 height 20
click at [828, 190] on div "Partner" at bounding box center [823, 190] width 102 height 20
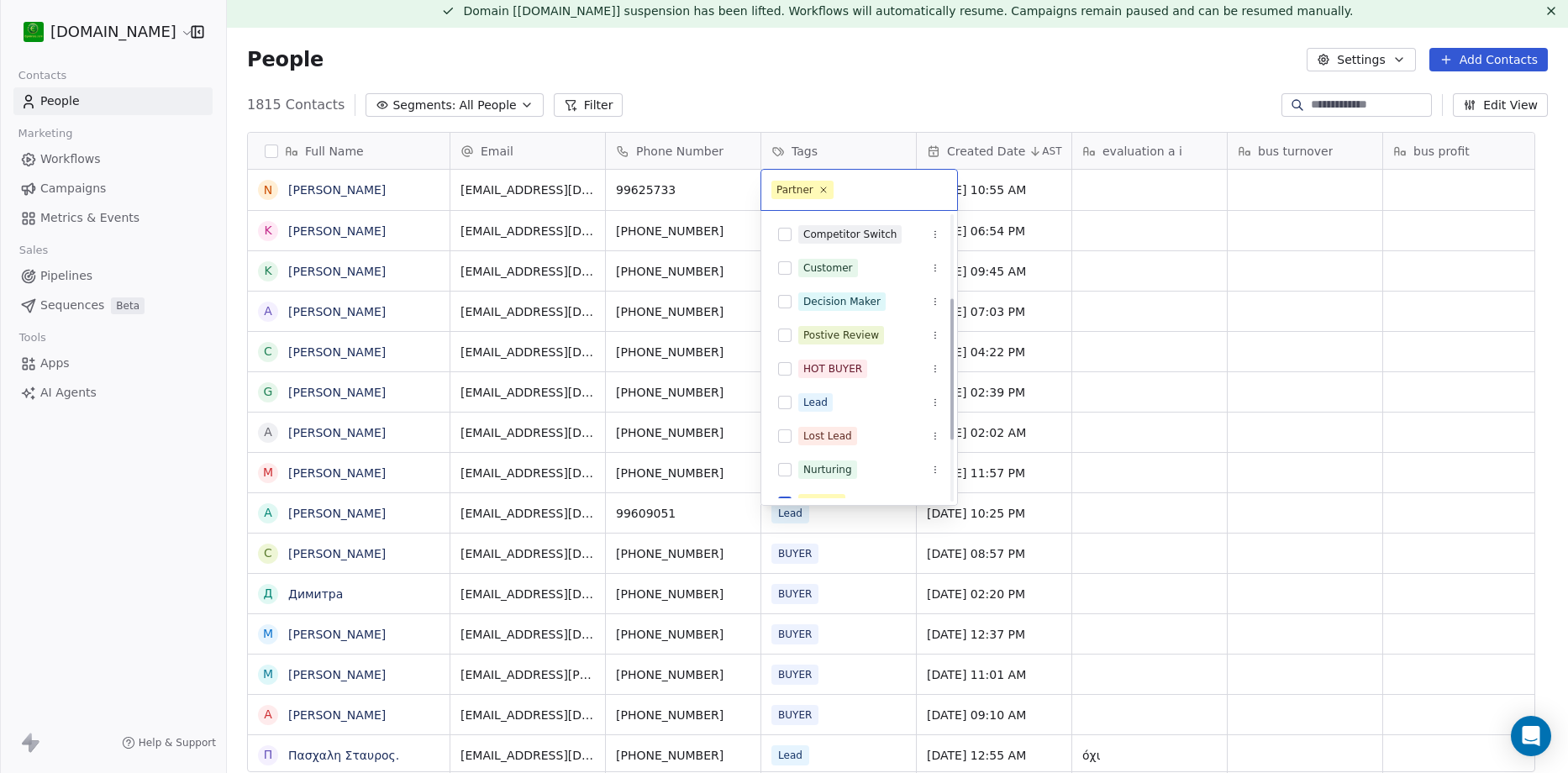
scroll to position [0, 0]
click at [787, 338] on button "Suggestions" at bounding box center [785, 335] width 14 height 14
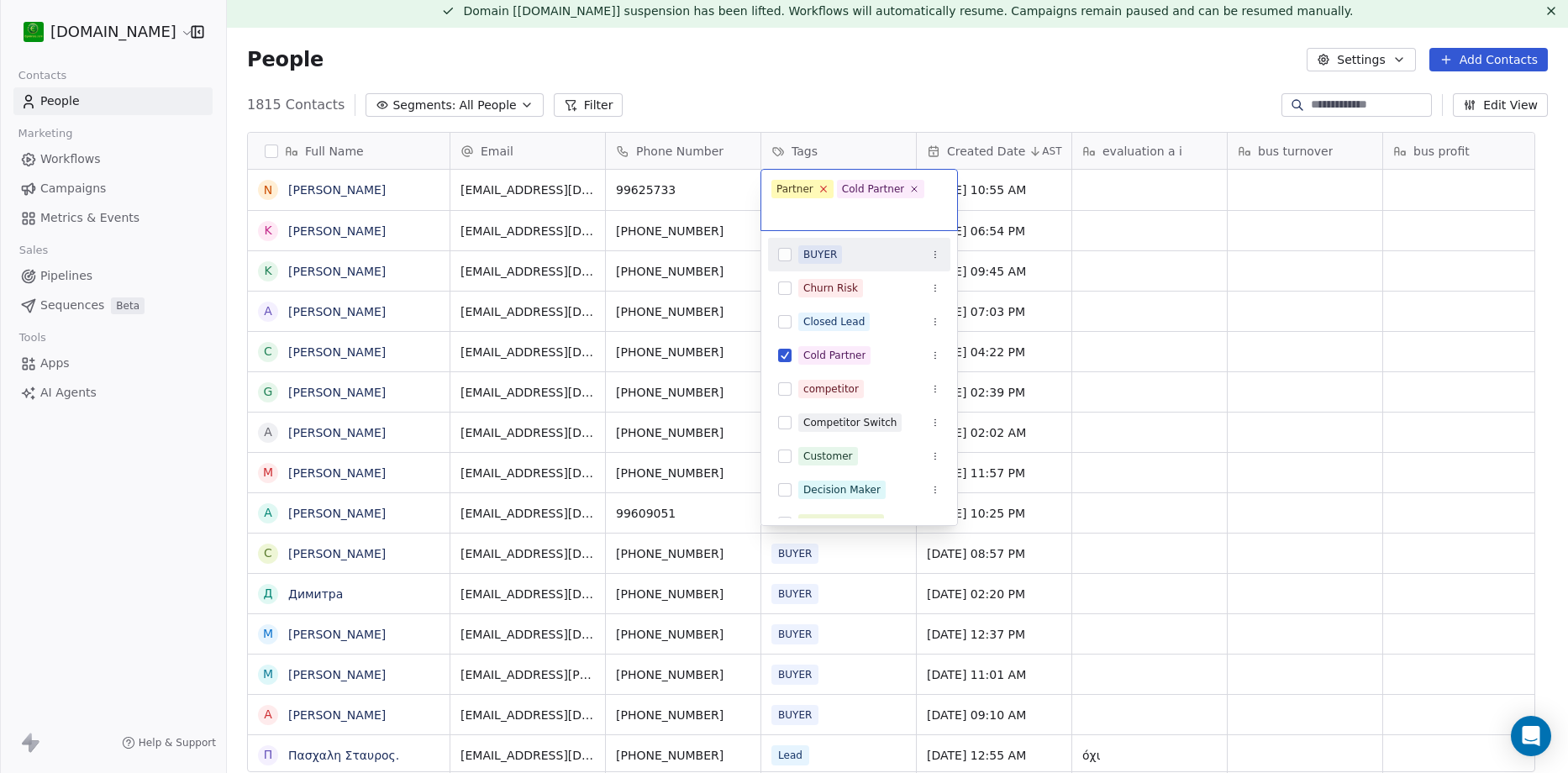
click at [818, 188] on icon at bounding box center [823, 189] width 11 height 11
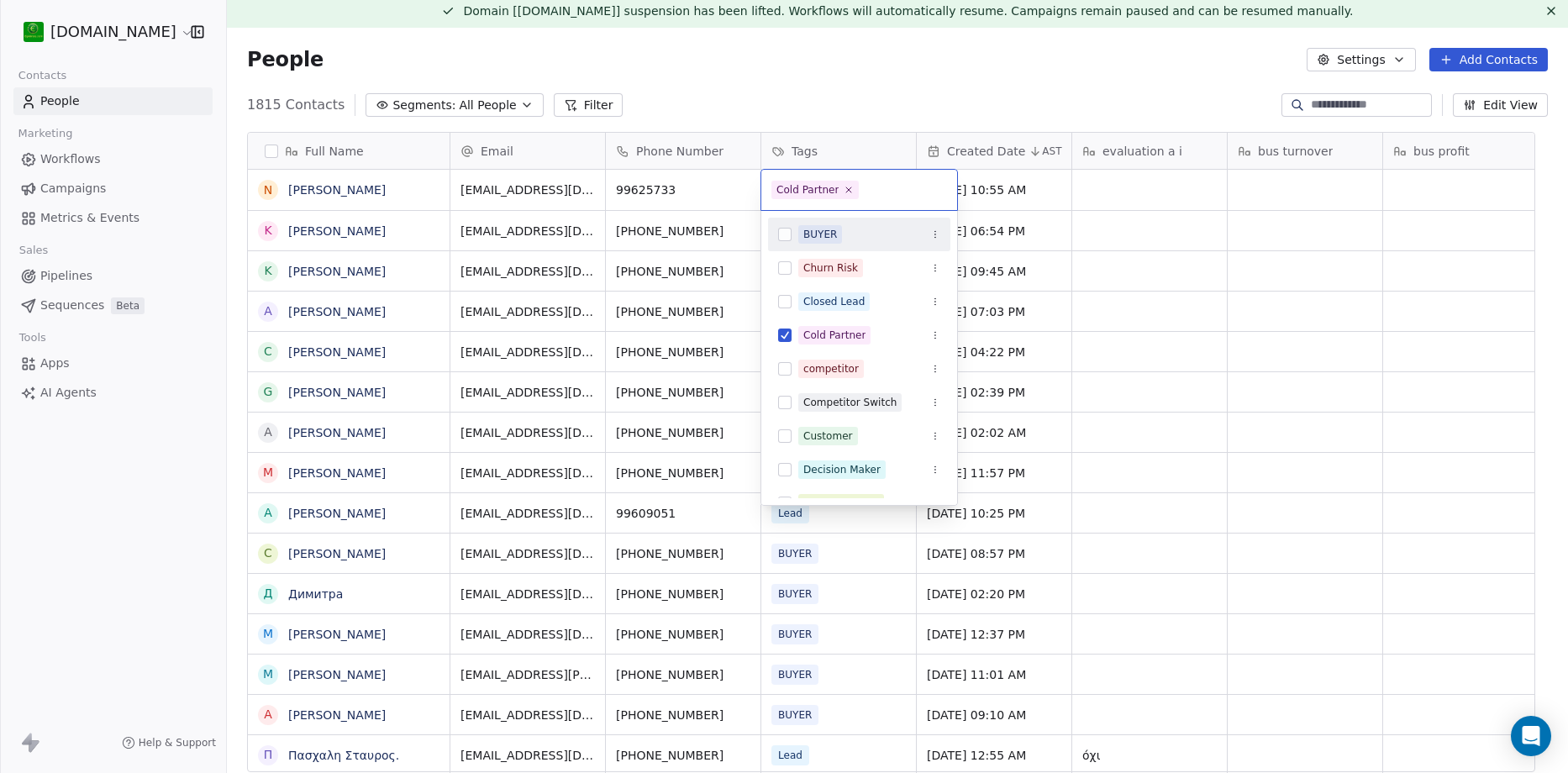
click at [820, 83] on html "[DOMAIN_NAME] Contacts People Marketing Workflows Campaigns Metrics & Events Sa…" at bounding box center [784, 386] width 1568 height 773
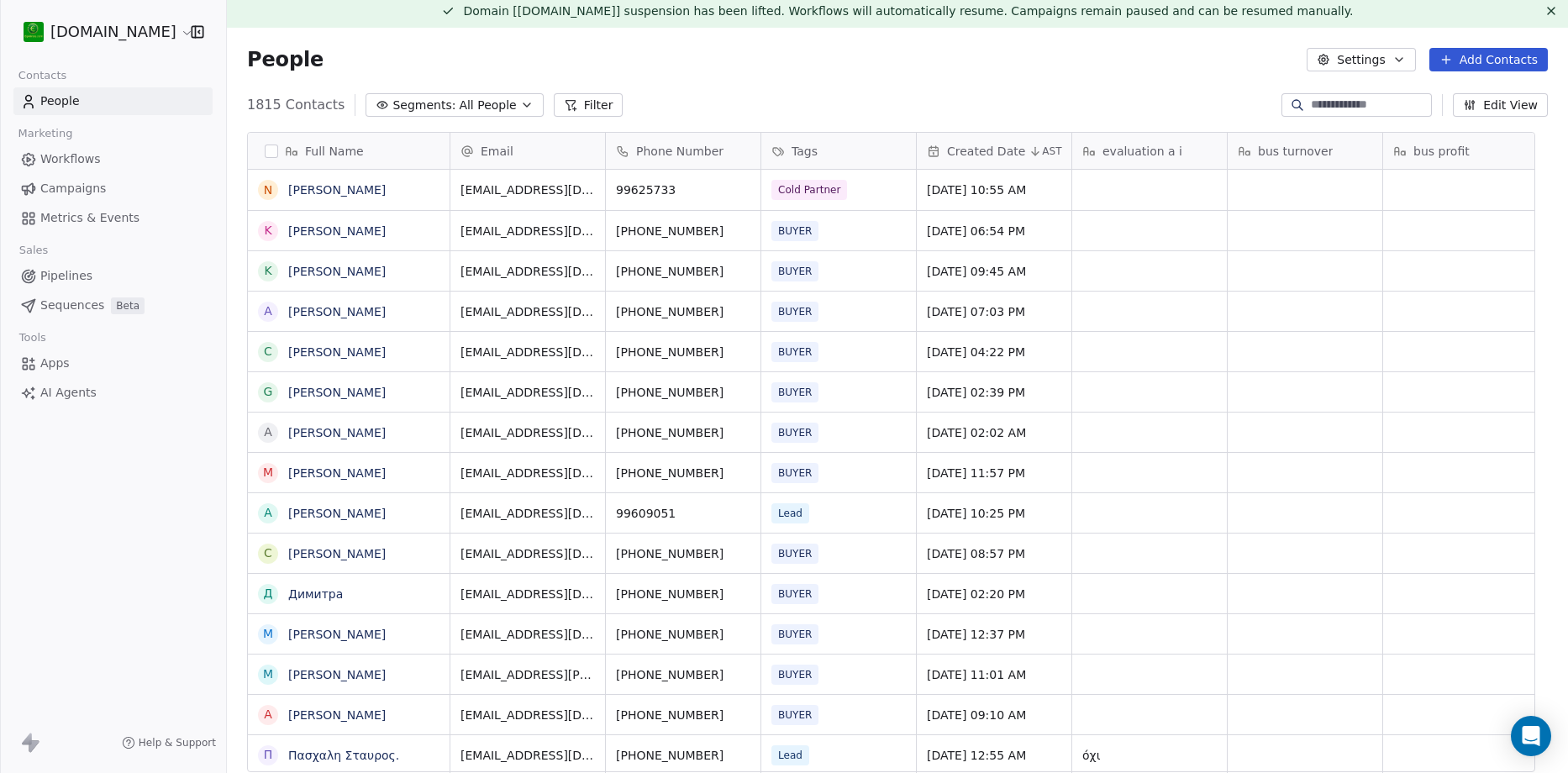
click at [1457, 59] on button "Add Contacts" at bounding box center [1489, 60] width 119 height 24
click at [1500, 98] on span "Create new contact" at bounding box center [1501, 96] width 115 height 18
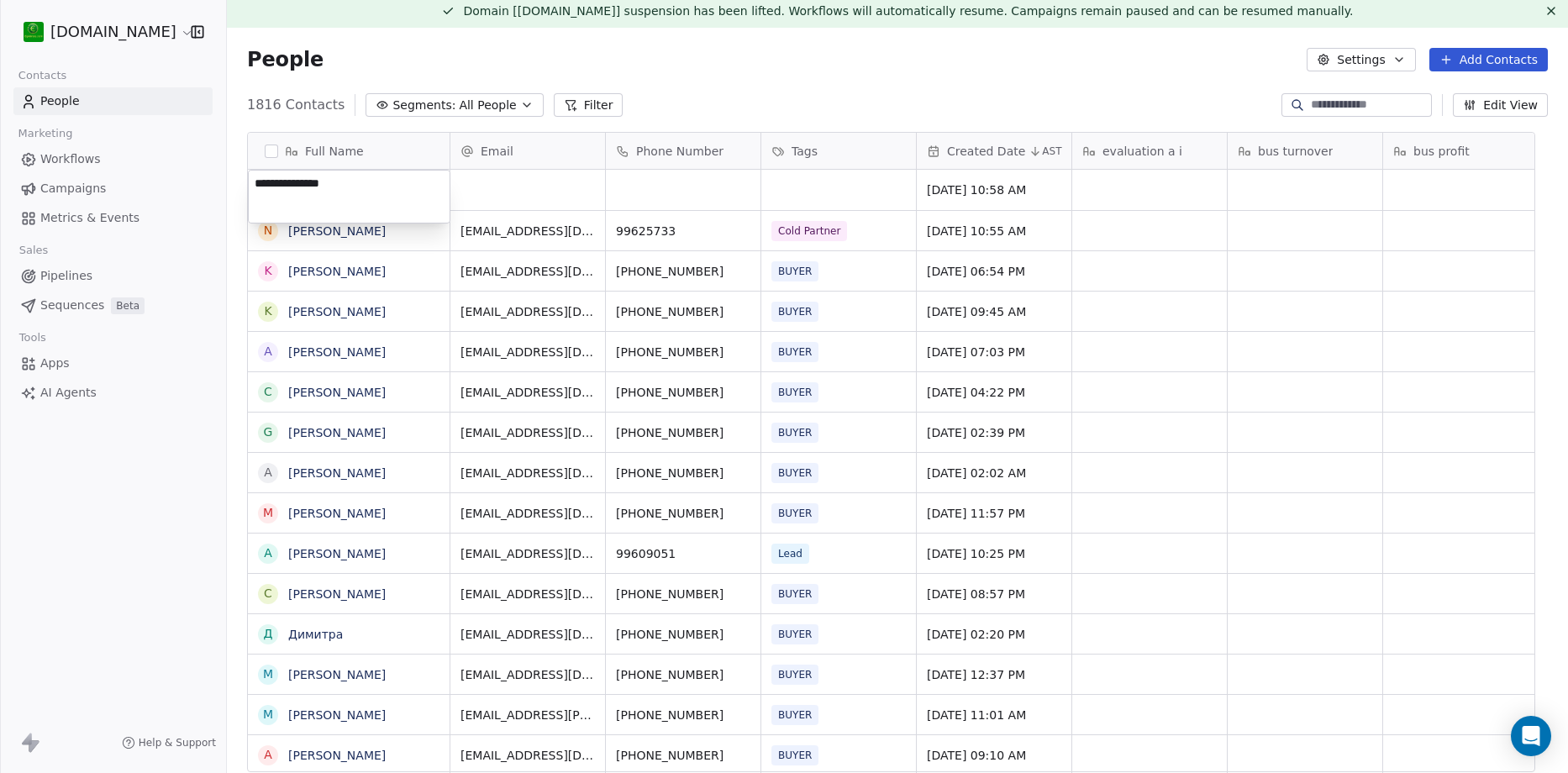
type textarea "**********"
click at [493, 197] on html "[DOMAIN_NAME] Contacts People Marketing Workflows Campaigns Metrics & Events Sa…" at bounding box center [784, 386] width 1568 height 773
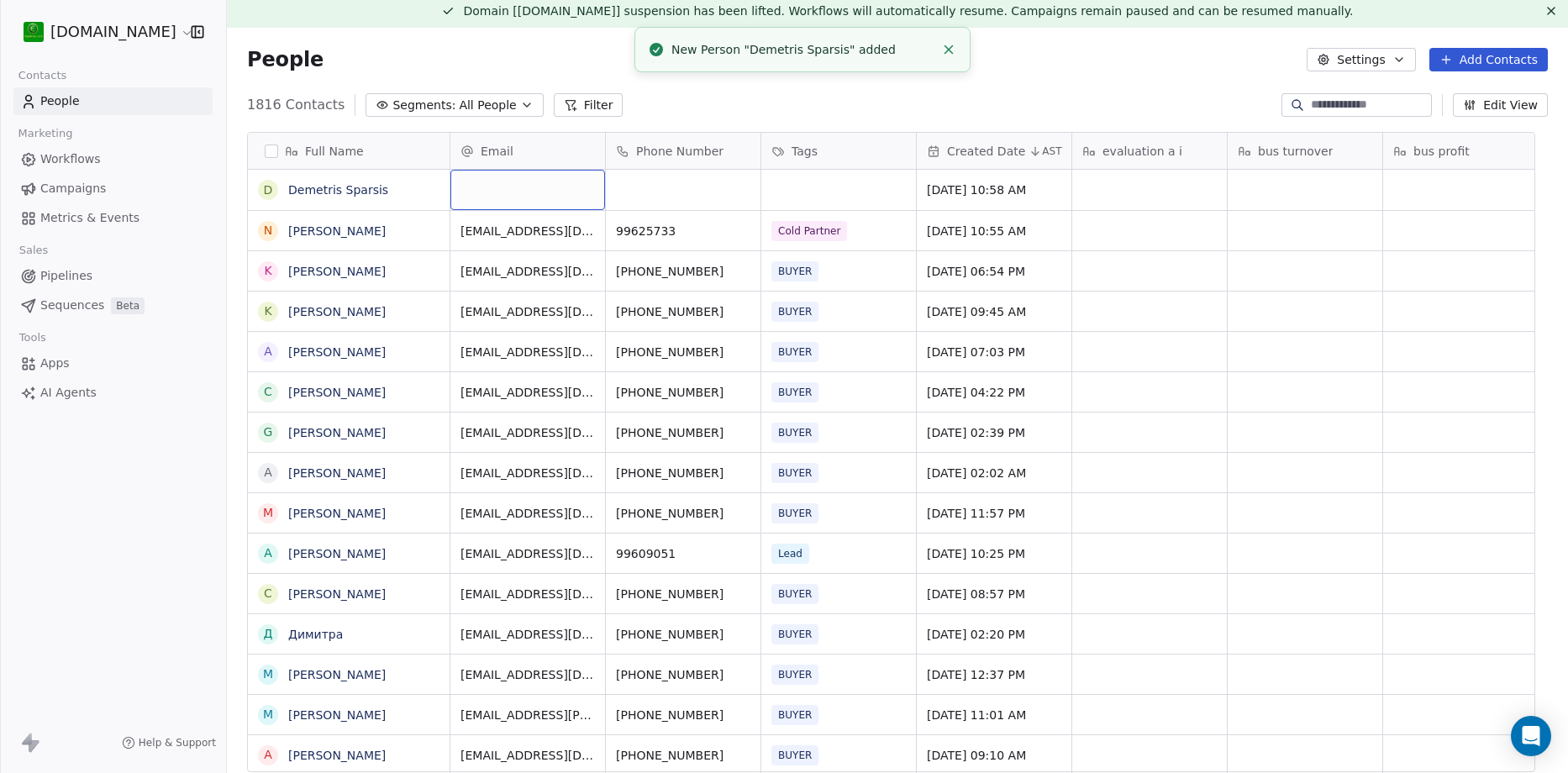
click at [508, 188] on div "grid" at bounding box center [527, 189] width 154 height 40
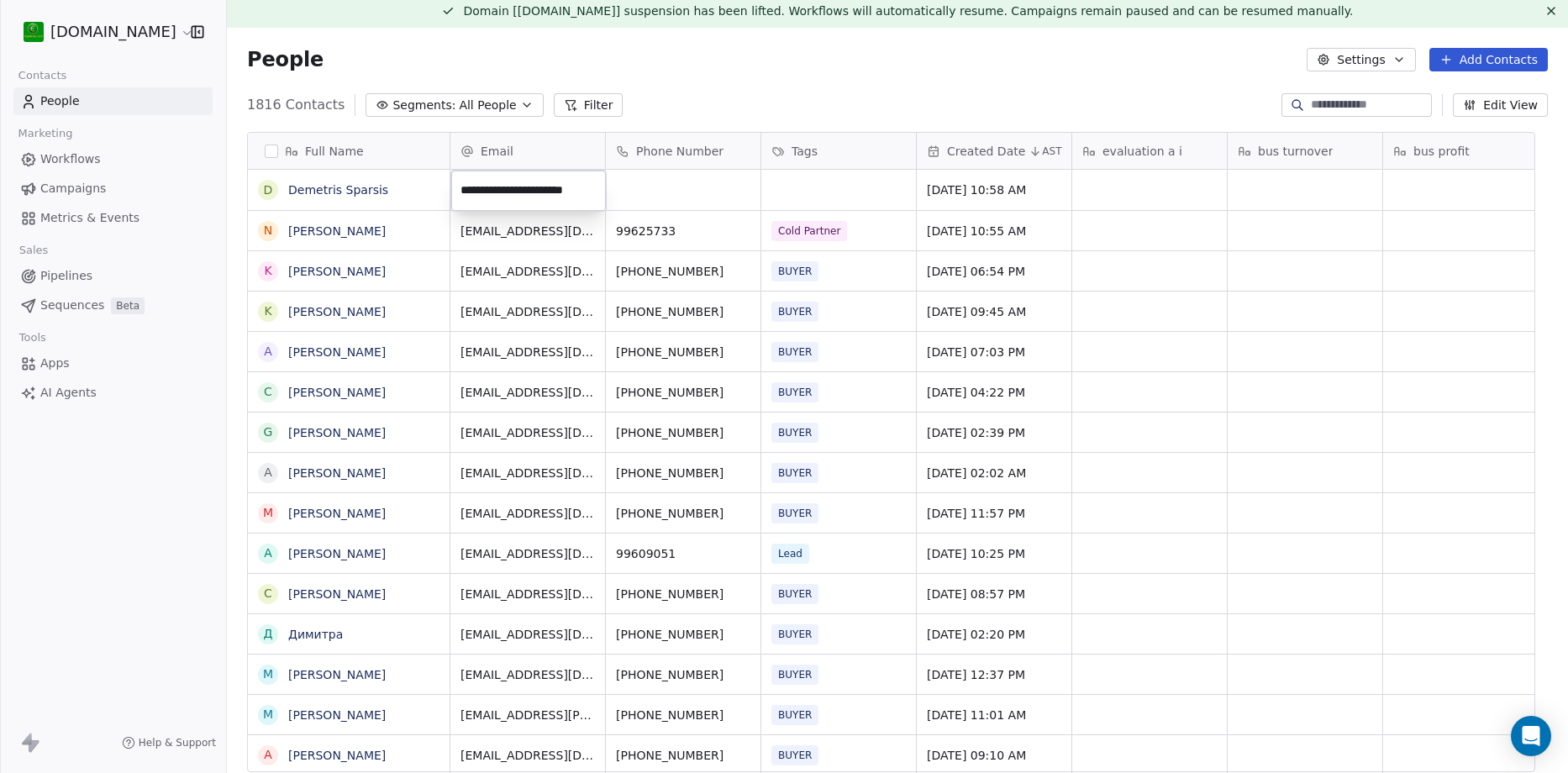
type input "**********"
click at [696, 195] on html "[DOMAIN_NAME] Contacts People Marketing Workflows Campaigns Metrics & Events Sa…" at bounding box center [784, 386] width 1568 height 773
click at [684, 193] on div "grid" at bounding box center [682, 189] width 154 height 40
type input "********"
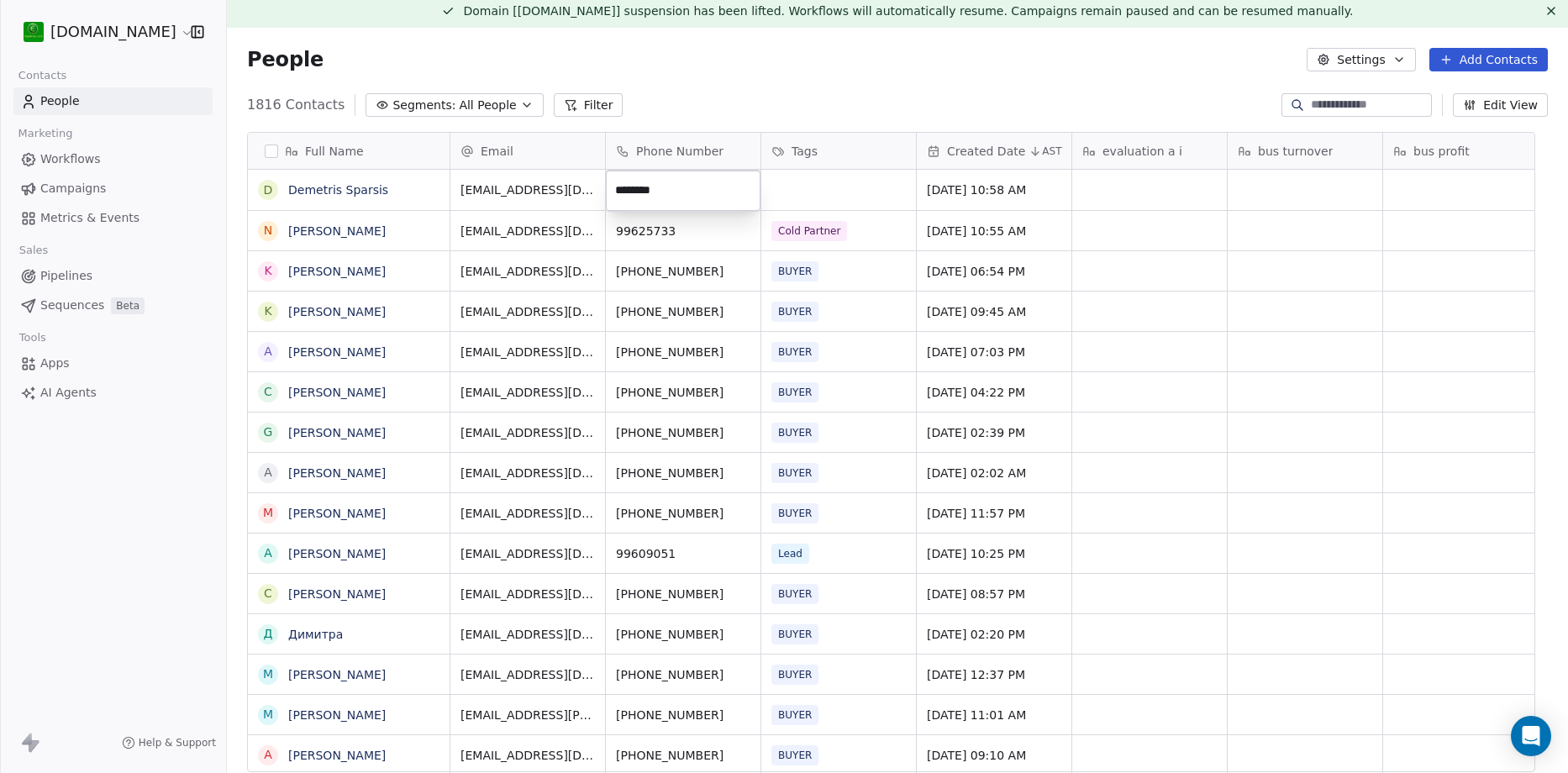
click at [830, 196] on html "[DOMAIN_NAME] Contacts People Marketing Workflows Campaigns Metrics & Events Sa…" at bounding box center [784, 386] width 1568 height 773
click at [834, 192] on div "grid" at bounding box center [839, 189] width 154 height 40
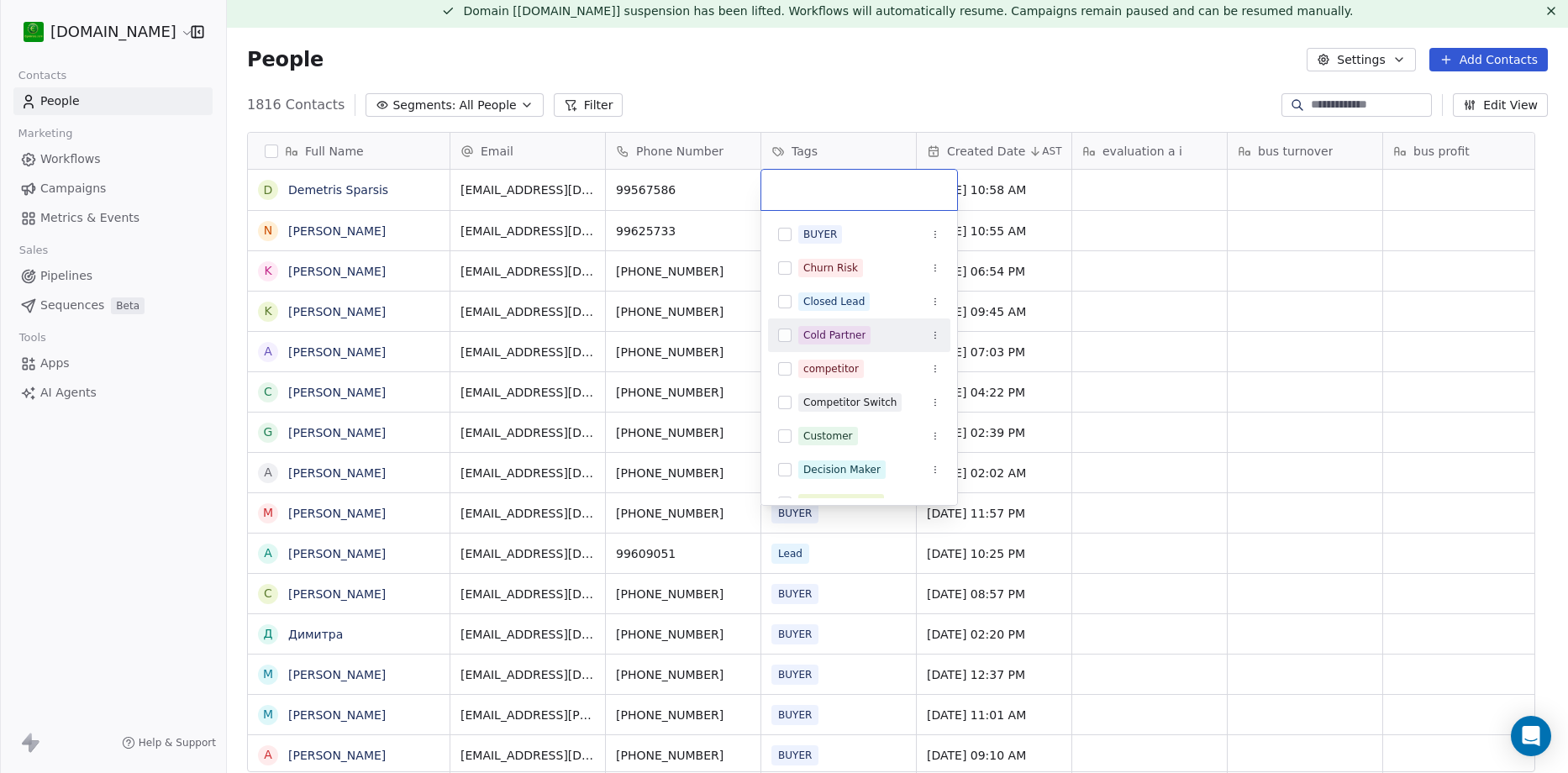
click at [843, 326] on span "Cold Partner" at bounding box center [834, 335] width 73 height 19
click at [875, 96] on html "[DOMAIN_NAME] Contacts People Marketing Workflows Campaigns Metrics & Events Sa…" at bounding box center [784, 386] width 1568 height 773
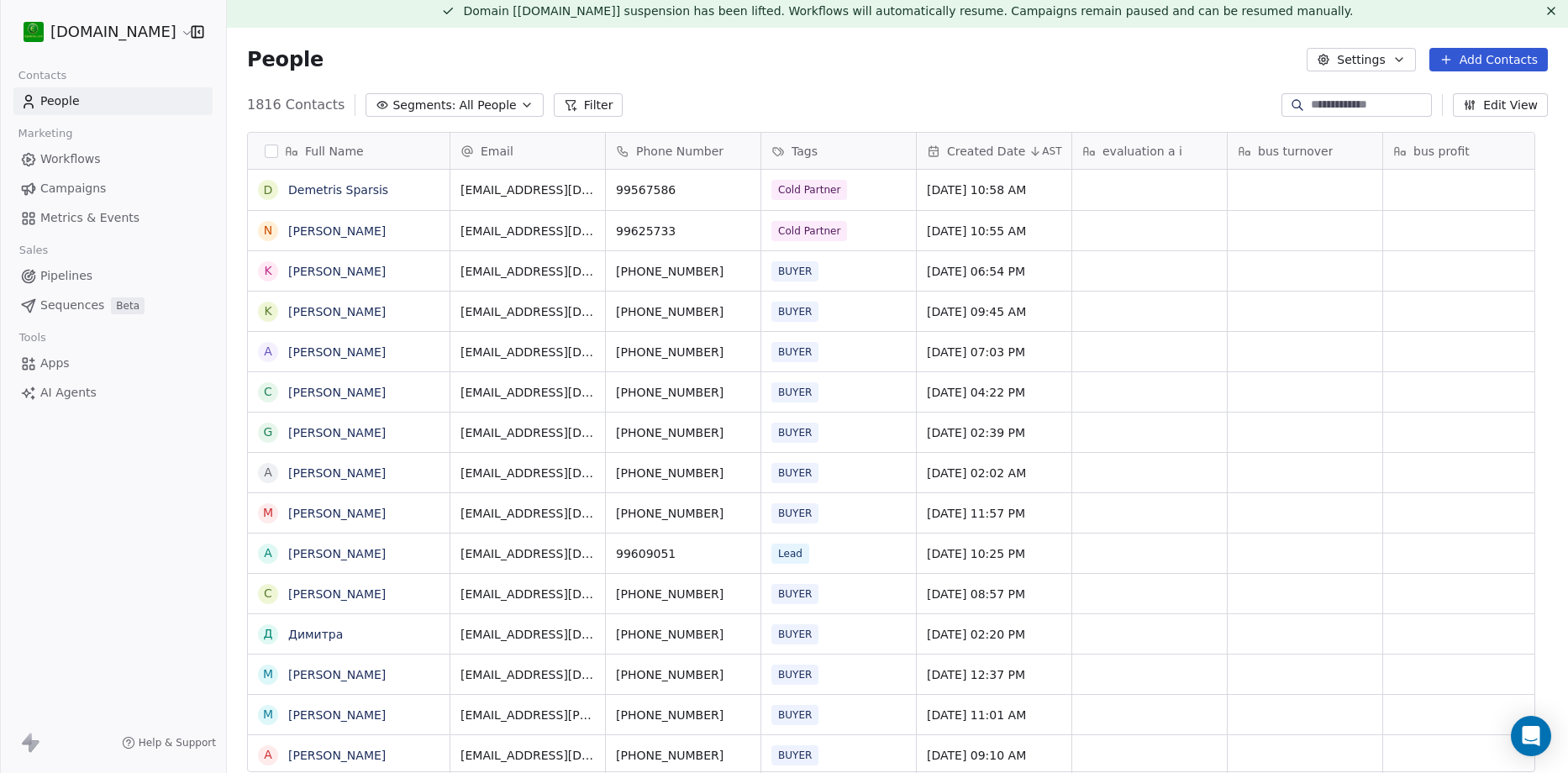
click at [91, 98] on link "People" at bounding box center [113, 101] width 200 height 28
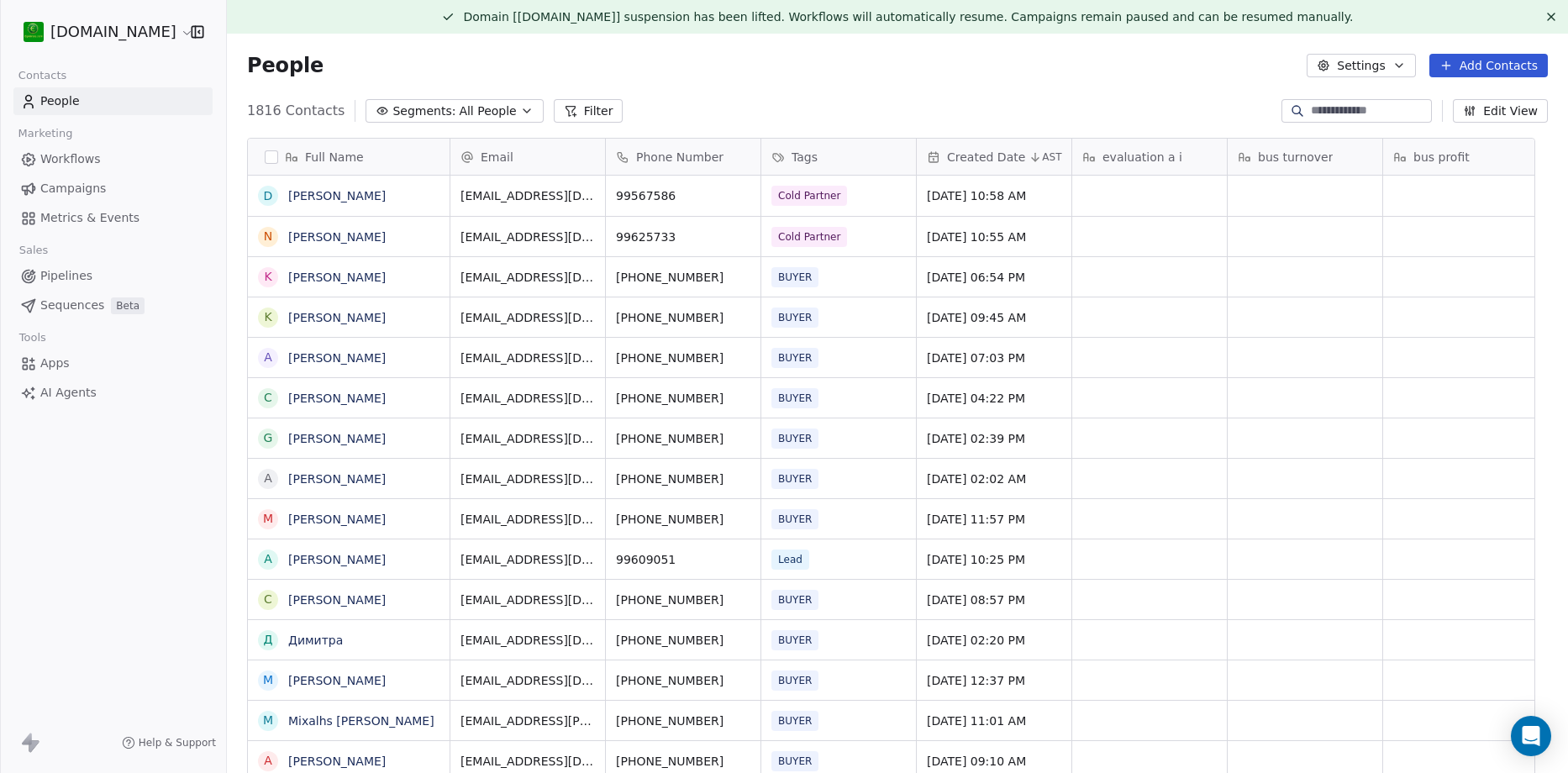
scroll to position [14, 14]
click at [1339, 105] on input at bounding box center [1370, 111] width 118 height 17
paste input "**********"
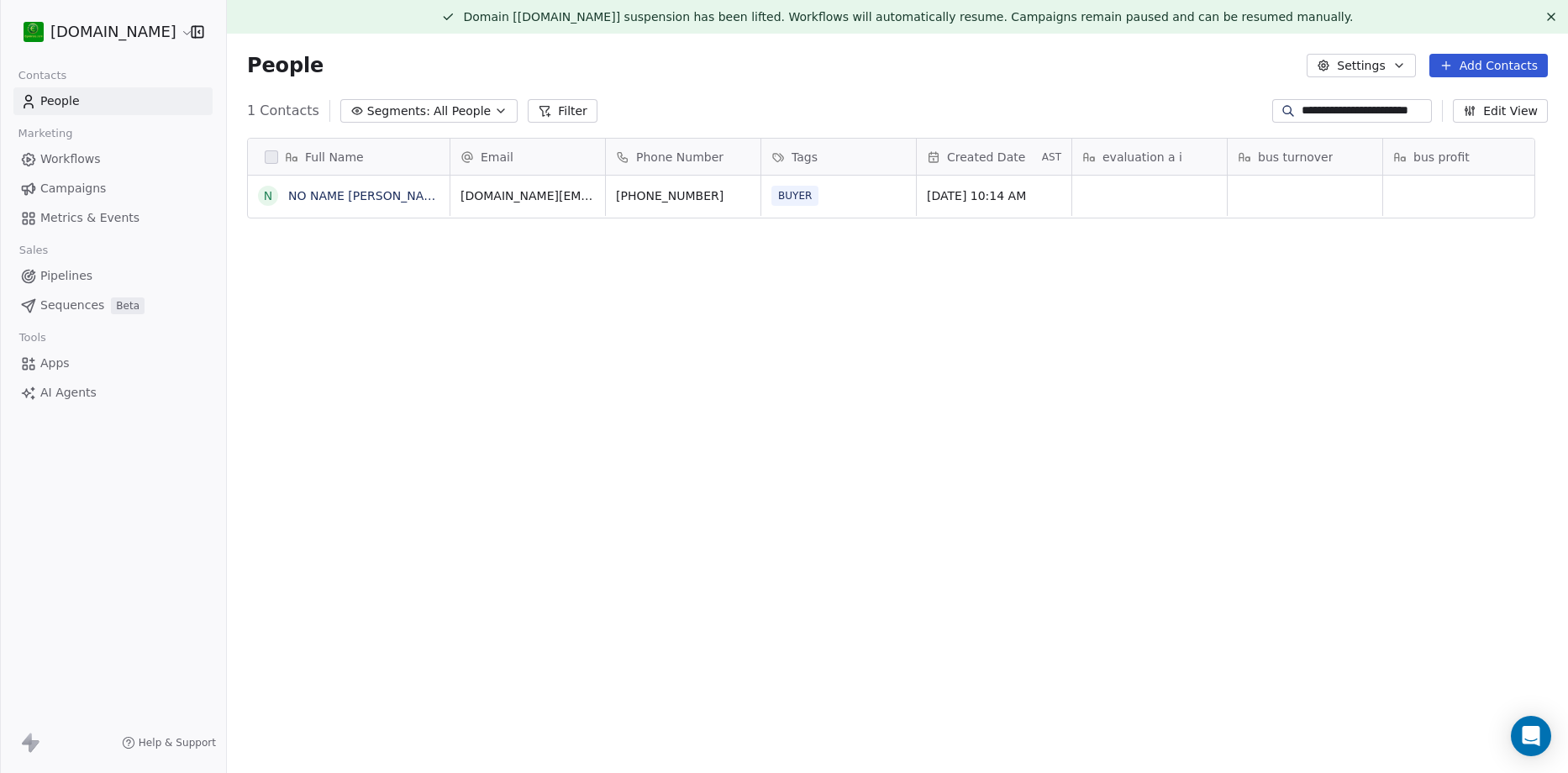
scroll to position [667, 1316]
type input "**********"
click at [327, 193] on link "NO NAME Nicosia" at bounding box center [367, 196] width 158 height 14
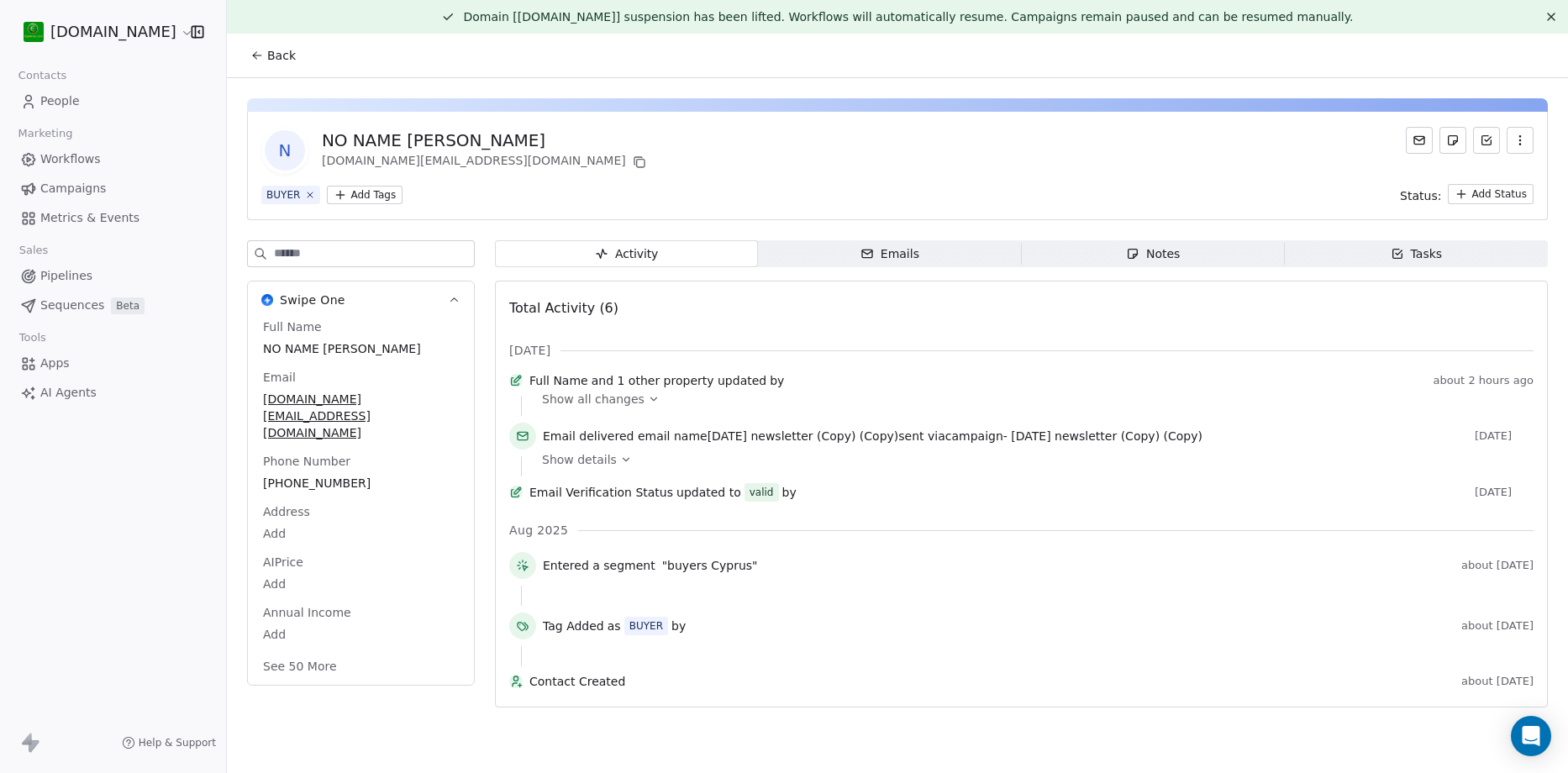
click at [357, 132] on div "NO NAME Nicosia" at bounding box center [485, 141] width 328 height 24
click at [339, 344] on span "NO NAME Nicosia" at bounding box center [361, 350] width 195 height 17
click at [334, 350] on span "NO NAME Nicosia" at bounding box center [361, 350] width 195 height 17
click at [334, 350] on textarea "**********" at bounding box center [353, 365] width 187 height 52
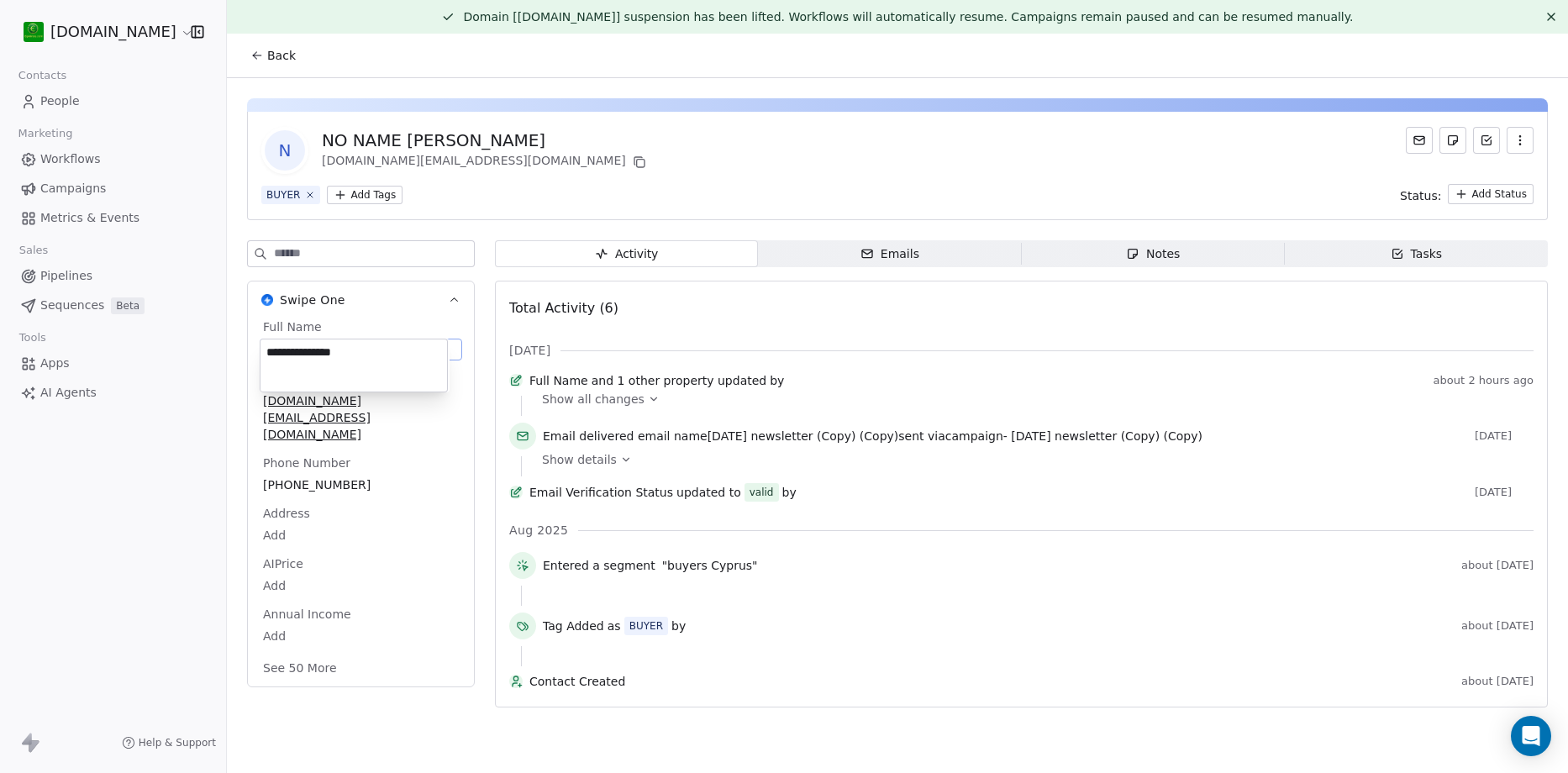
type textarea "**********"
click at [502, 189] on html "epixirisis.com Contacts People Marketing Workflows Campaigns Metrics & Events S…" at bounding box center [784, 386] width 1568 height 773
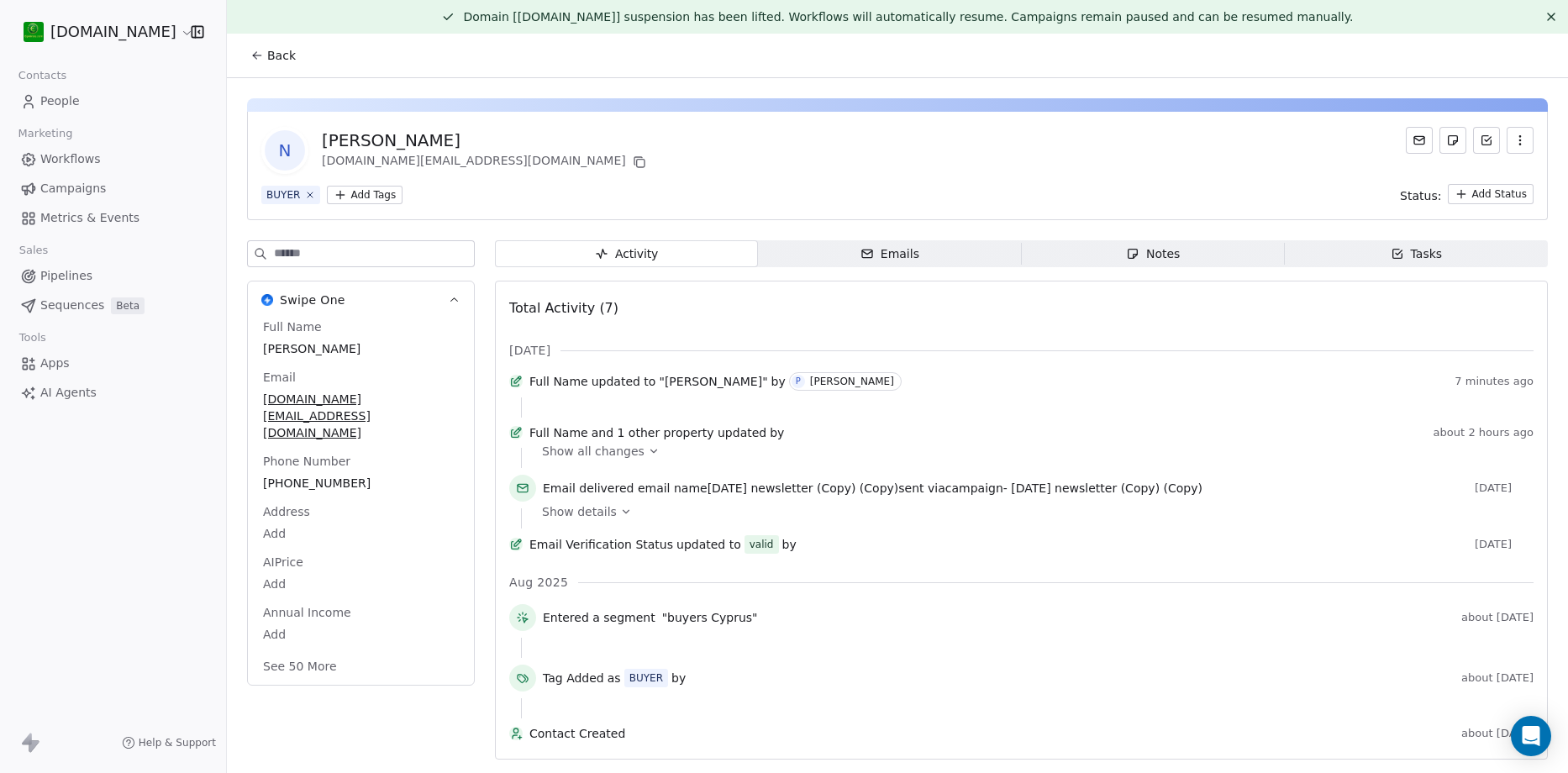
click at [51, 106] on span "People" at bounding box center [60, 101] width 39 height 18
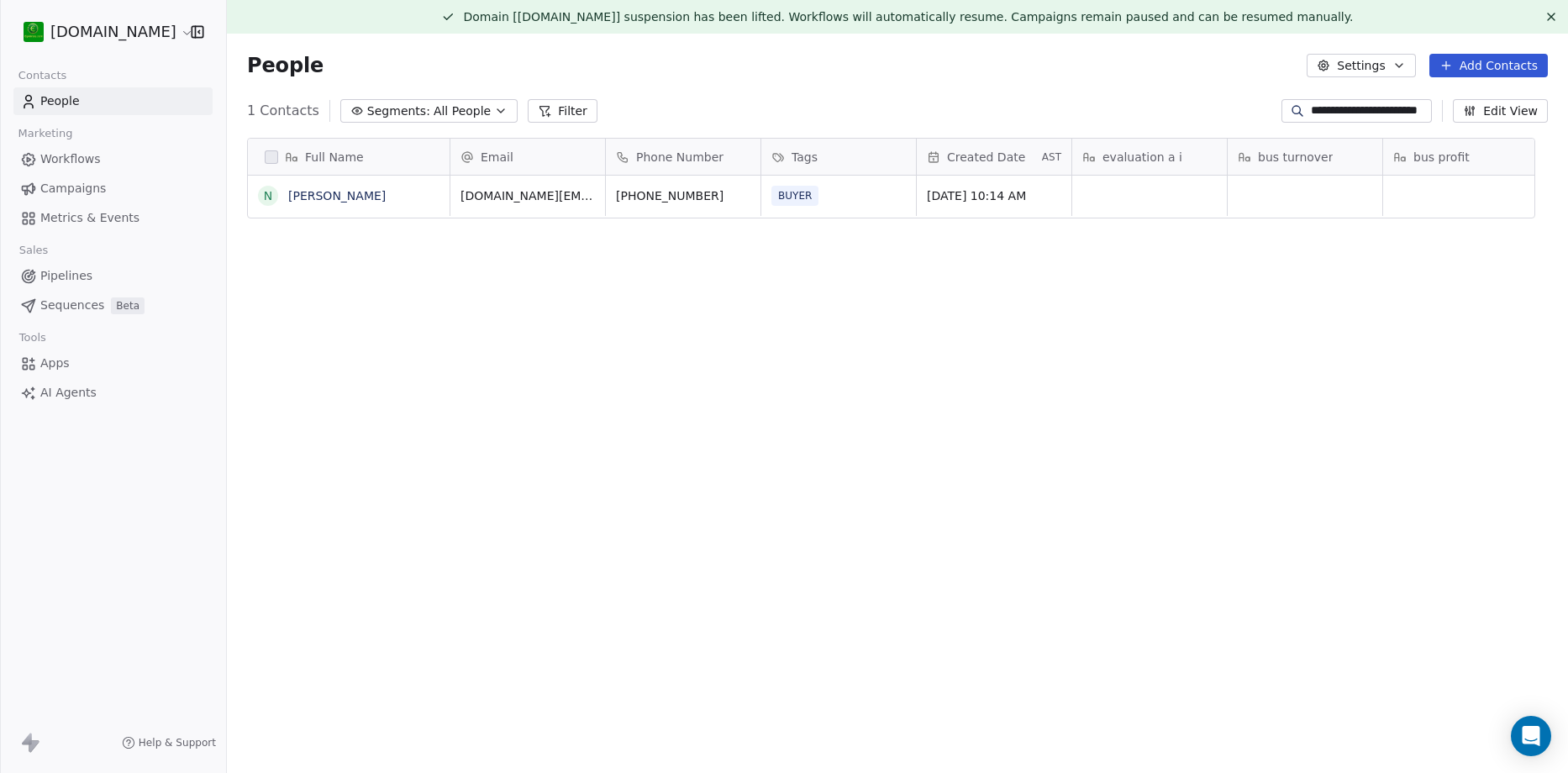
scroll to position [667, 1316]
click at [1311, 119] on input "**********" at bounding box center [1370, 111] width 118 height 17
